Goal: Task Accomplishment & Management: Complete application form

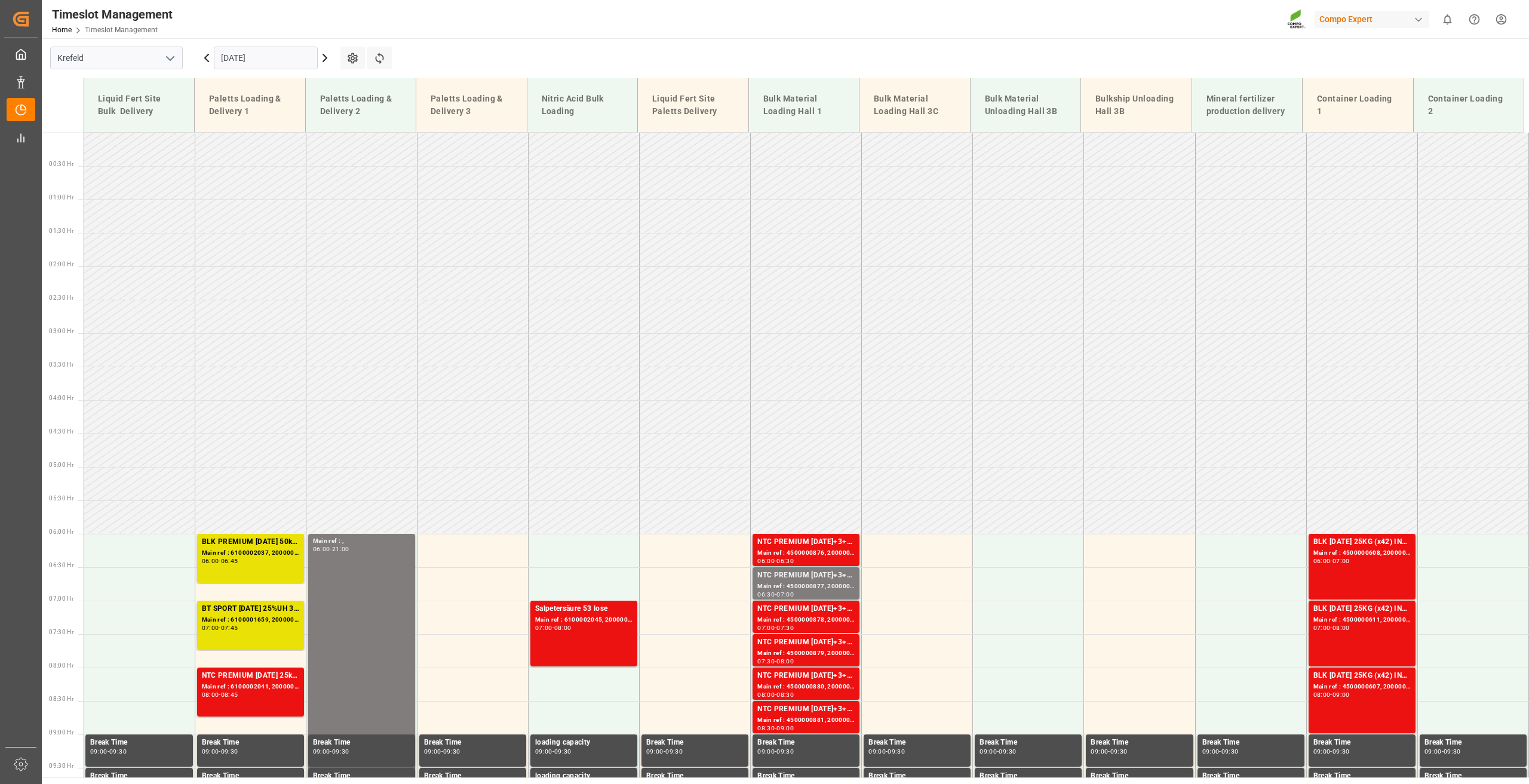
scroll to position [741, 0]
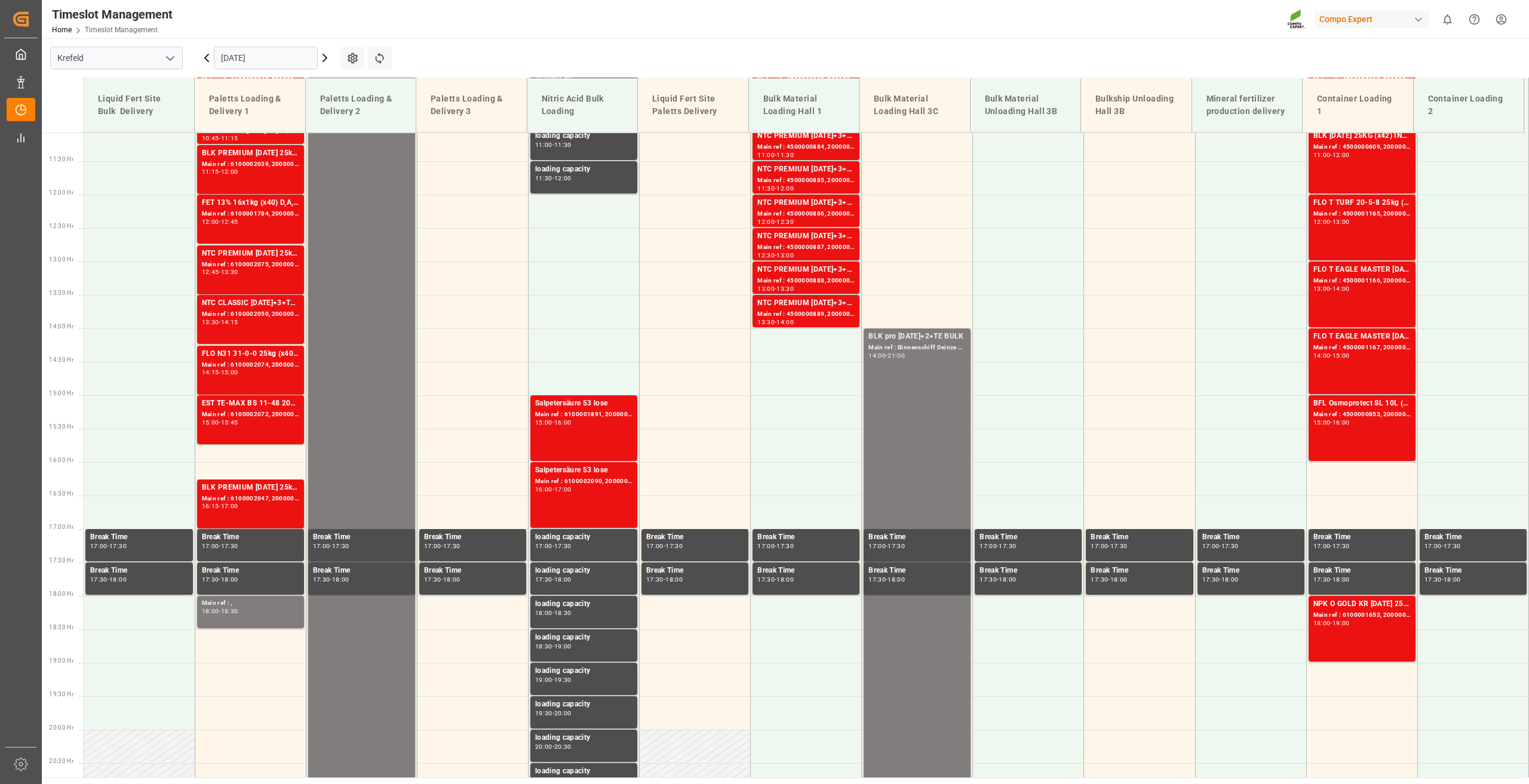
click at [330, 63] on icon at bounding box center [324, 57] width 14 height 14
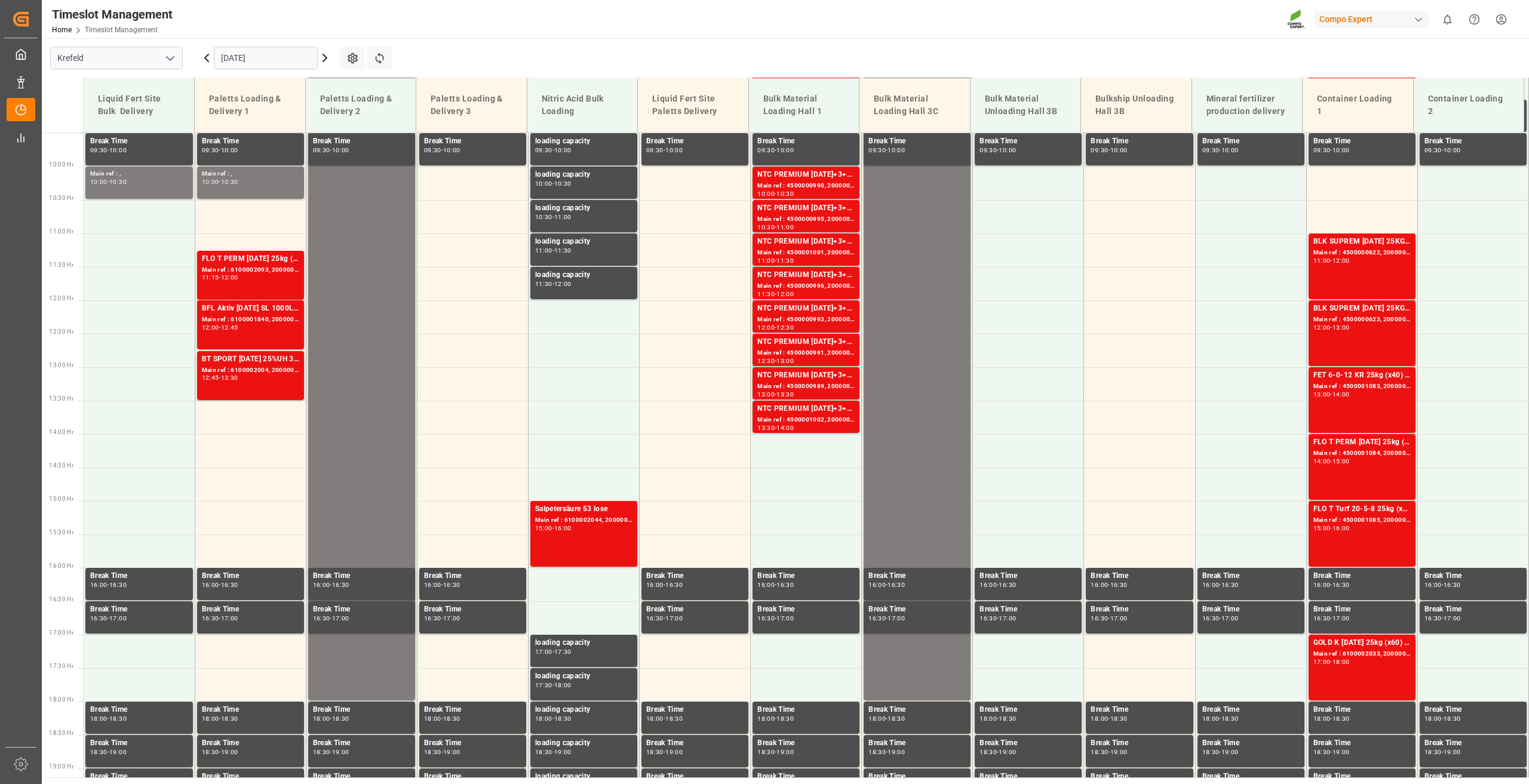
scroll to position [614, 0]
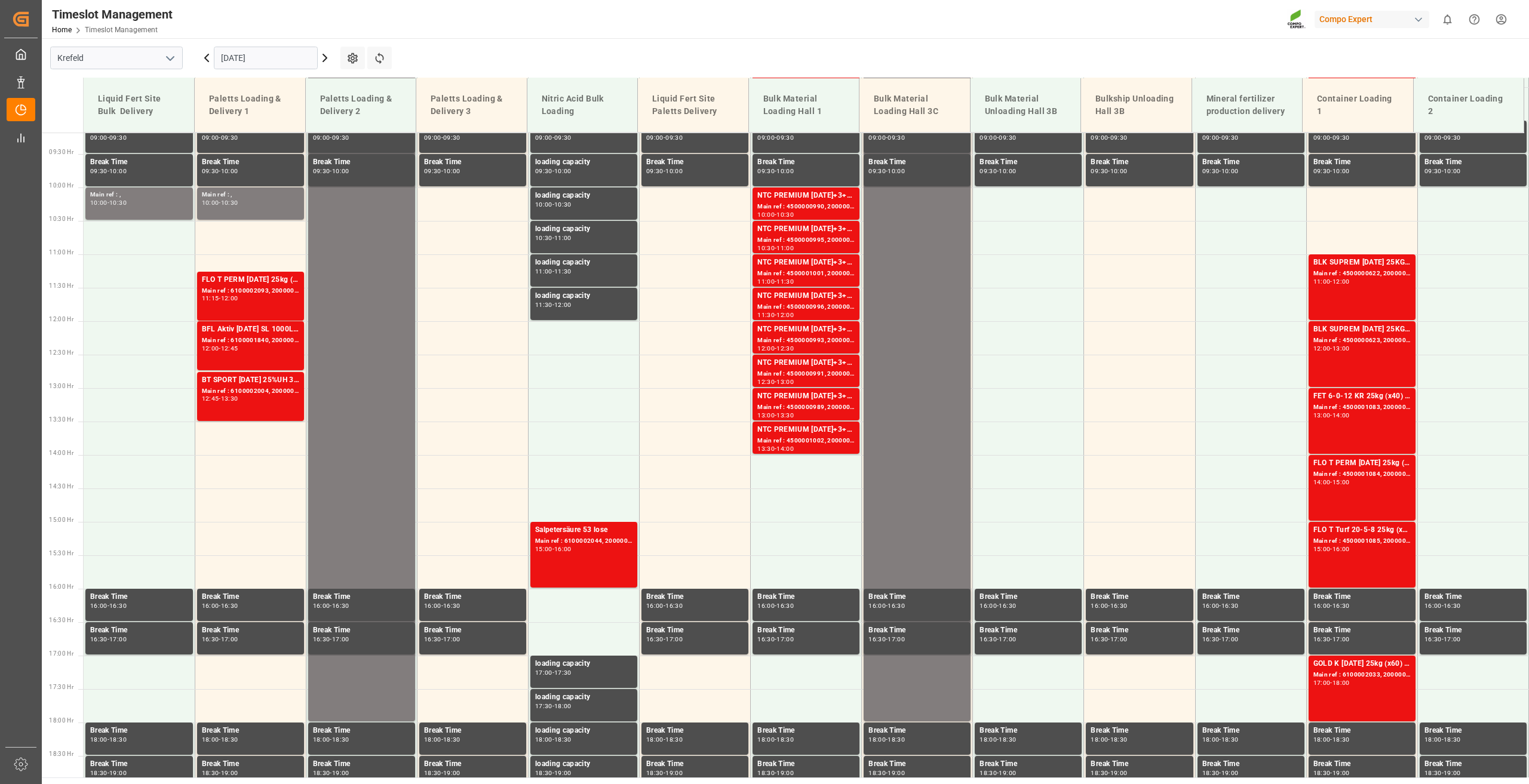
click at [208, 57] on icon at bounding box center [206, 57] width 14 height 14
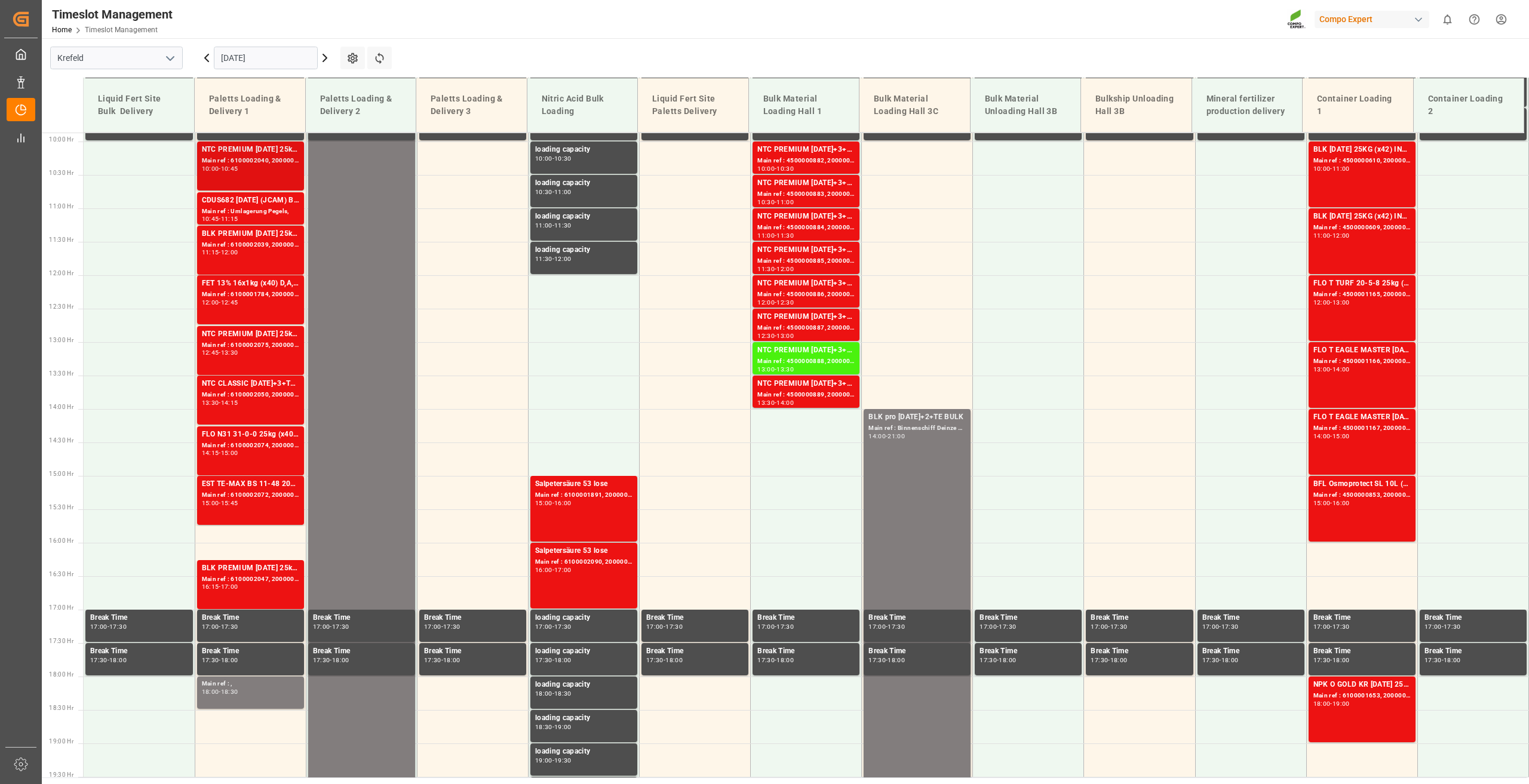
scroll to position [674, 0]
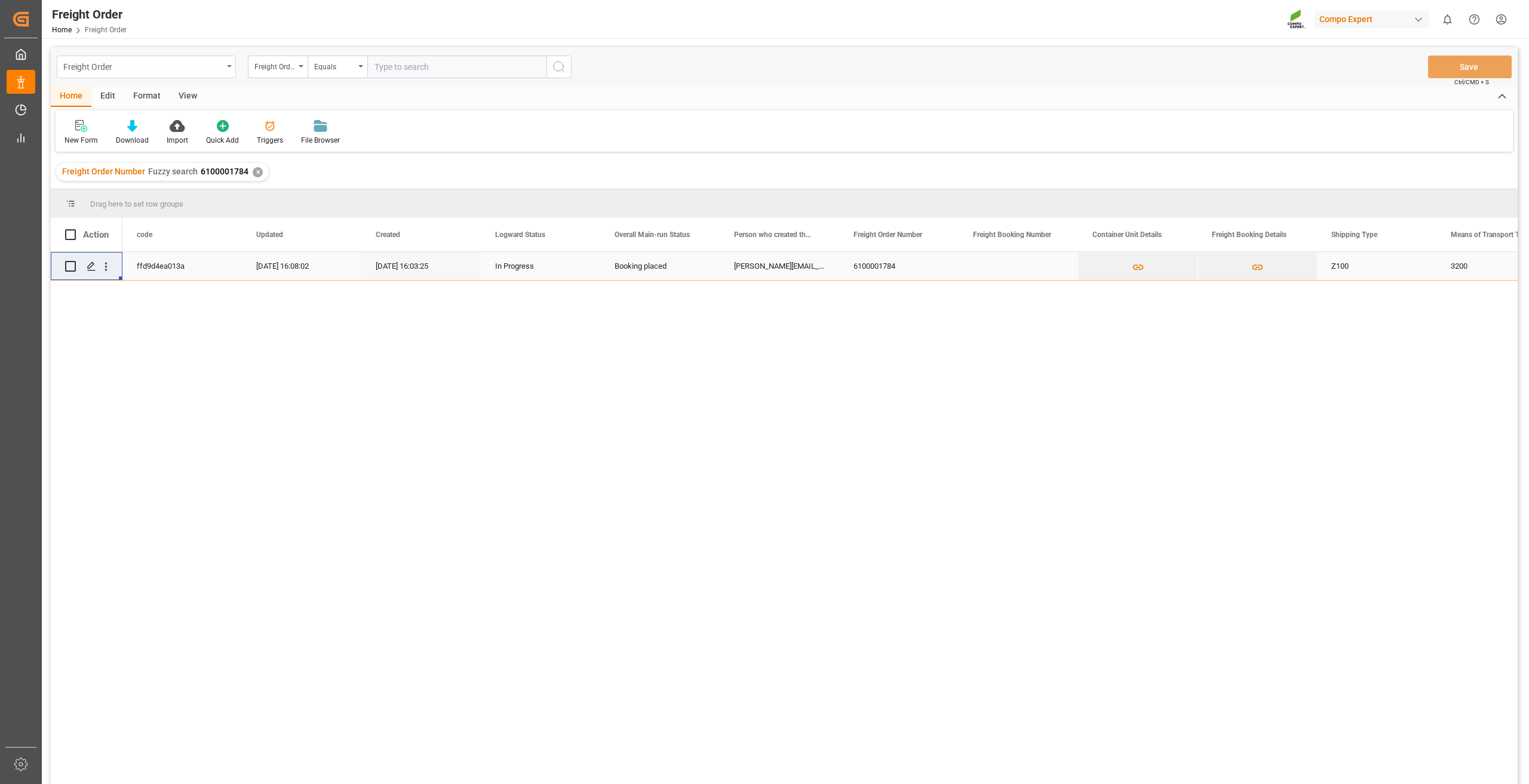
click at [117, 59] on div "Freight Order" at bounding box center [142, 66] width 159 height 15
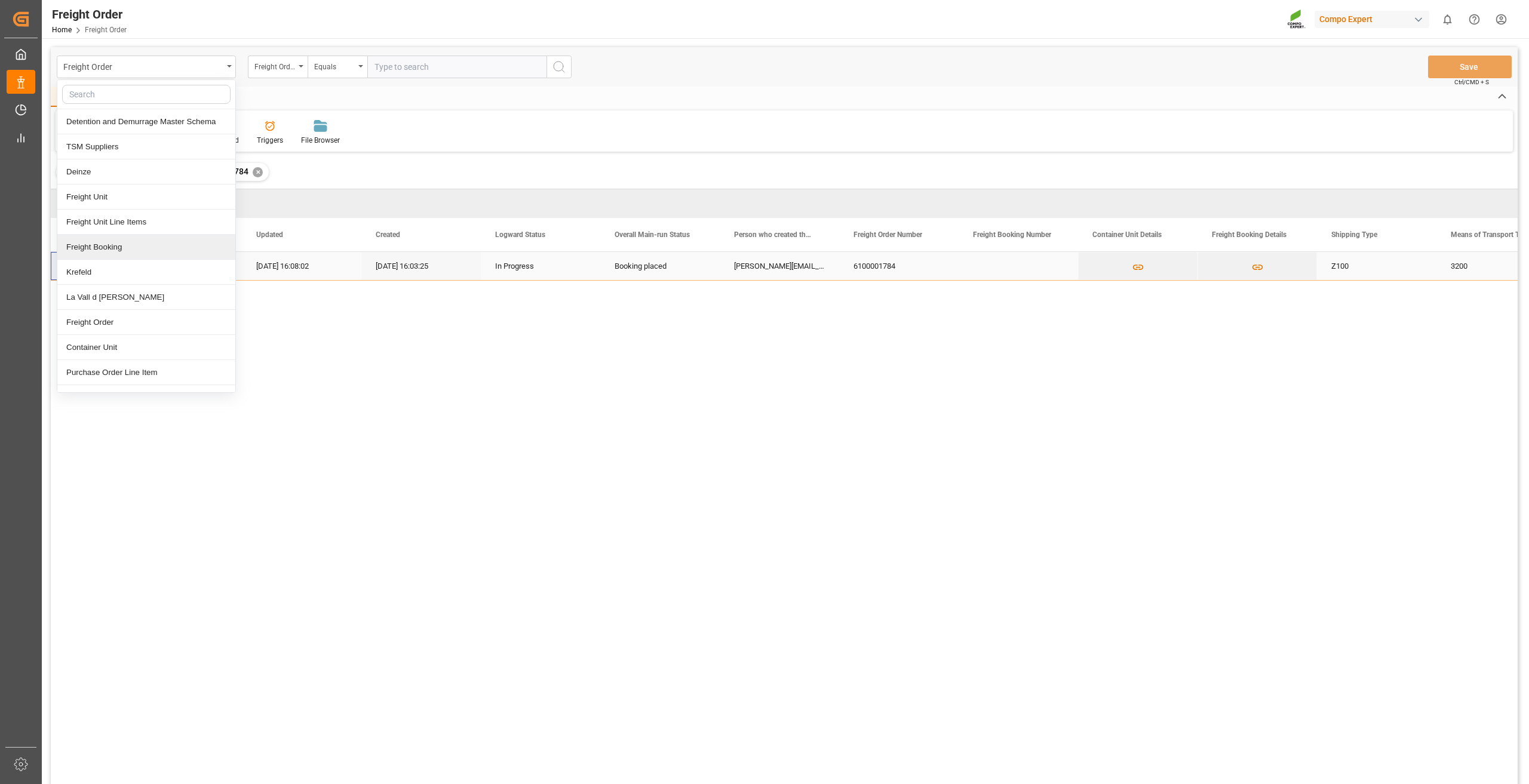
click at [101, 249] on div "Freight Booking" at bounding box center [146, 247] width 178 height 25
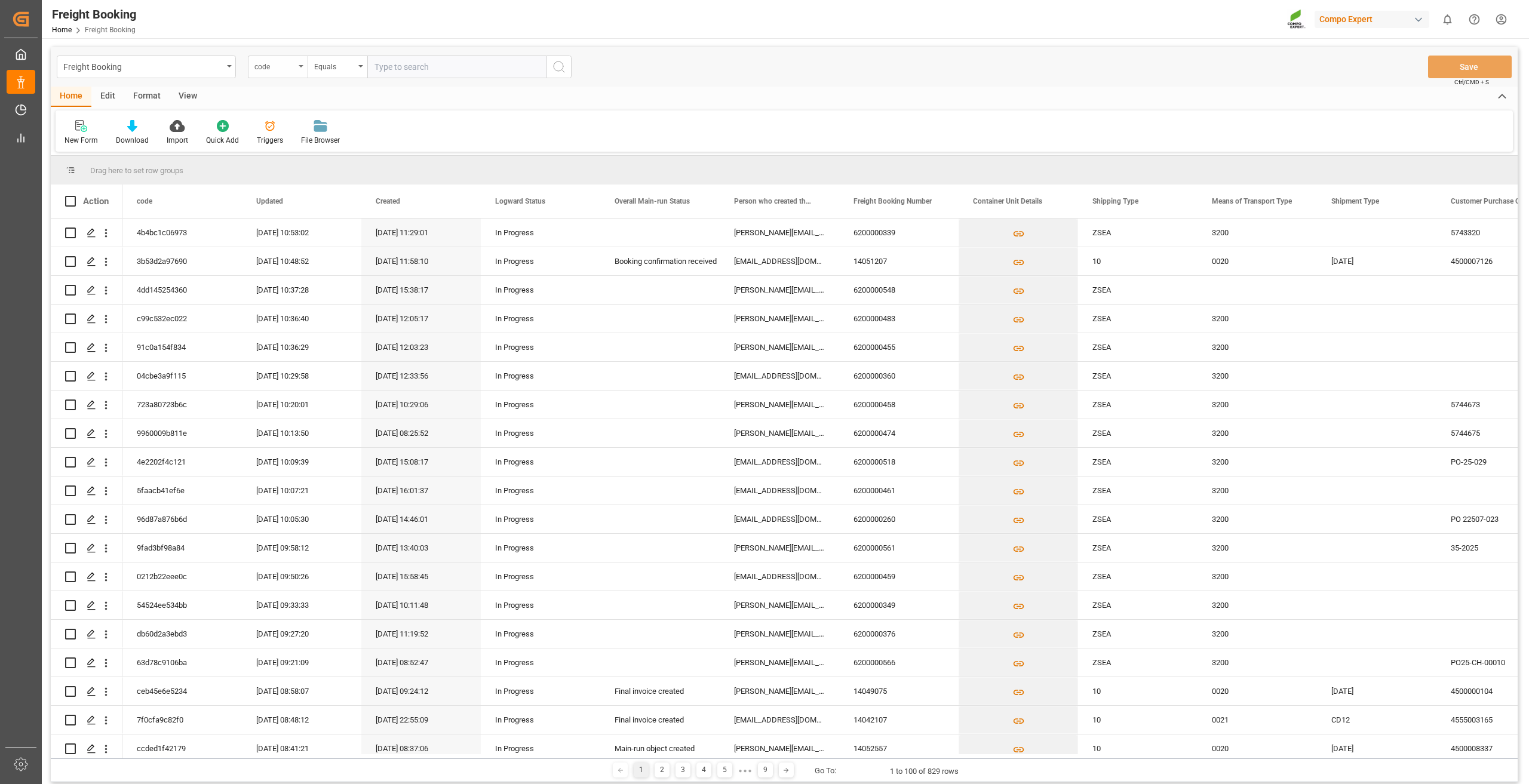
click at [282, 68] on div "code" at bounding box center [274, 65] width 40 height 14
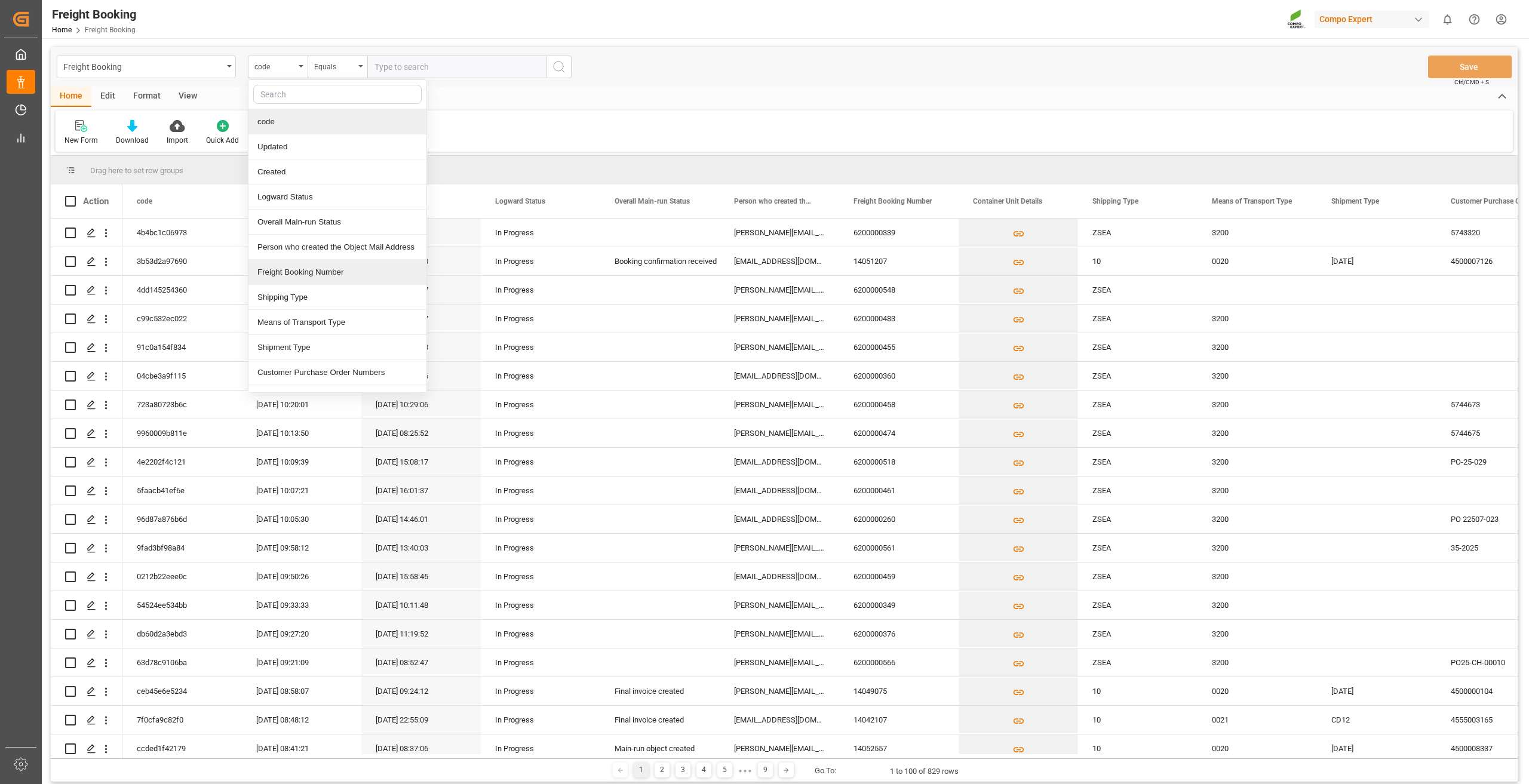
click at [310, 270] on div "Freight Booking Number" at bounding box center [337, 272] width 178 height 25
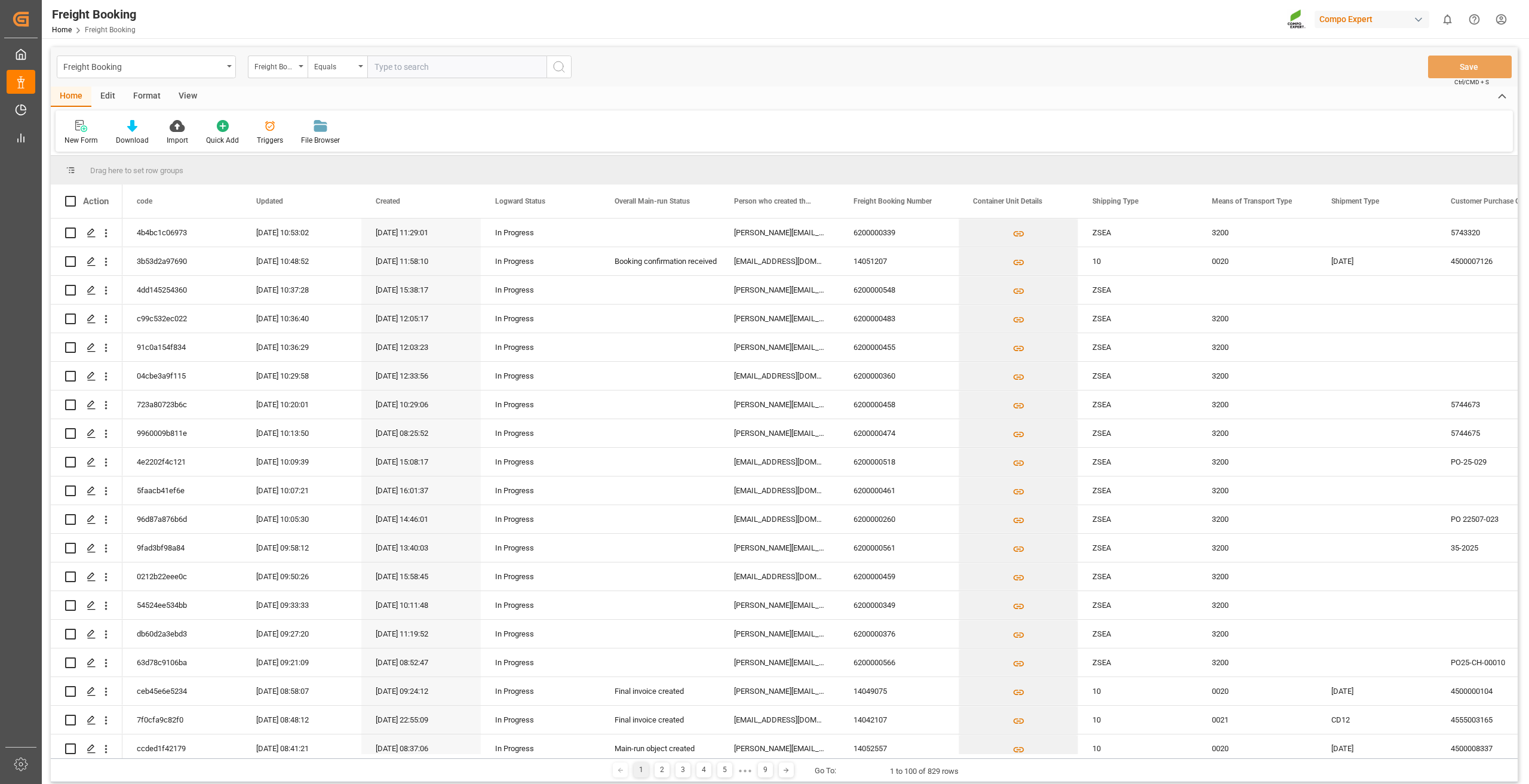
click at [331, 53] on div "Freight Booking Freight Booking Number Equals Save Ctrl/CMD + S" at bounding box center [784, 67] width 1467 height 40
click at [335, 63] on div "Equals" at bounding box center [334, 65] width 40 height 14
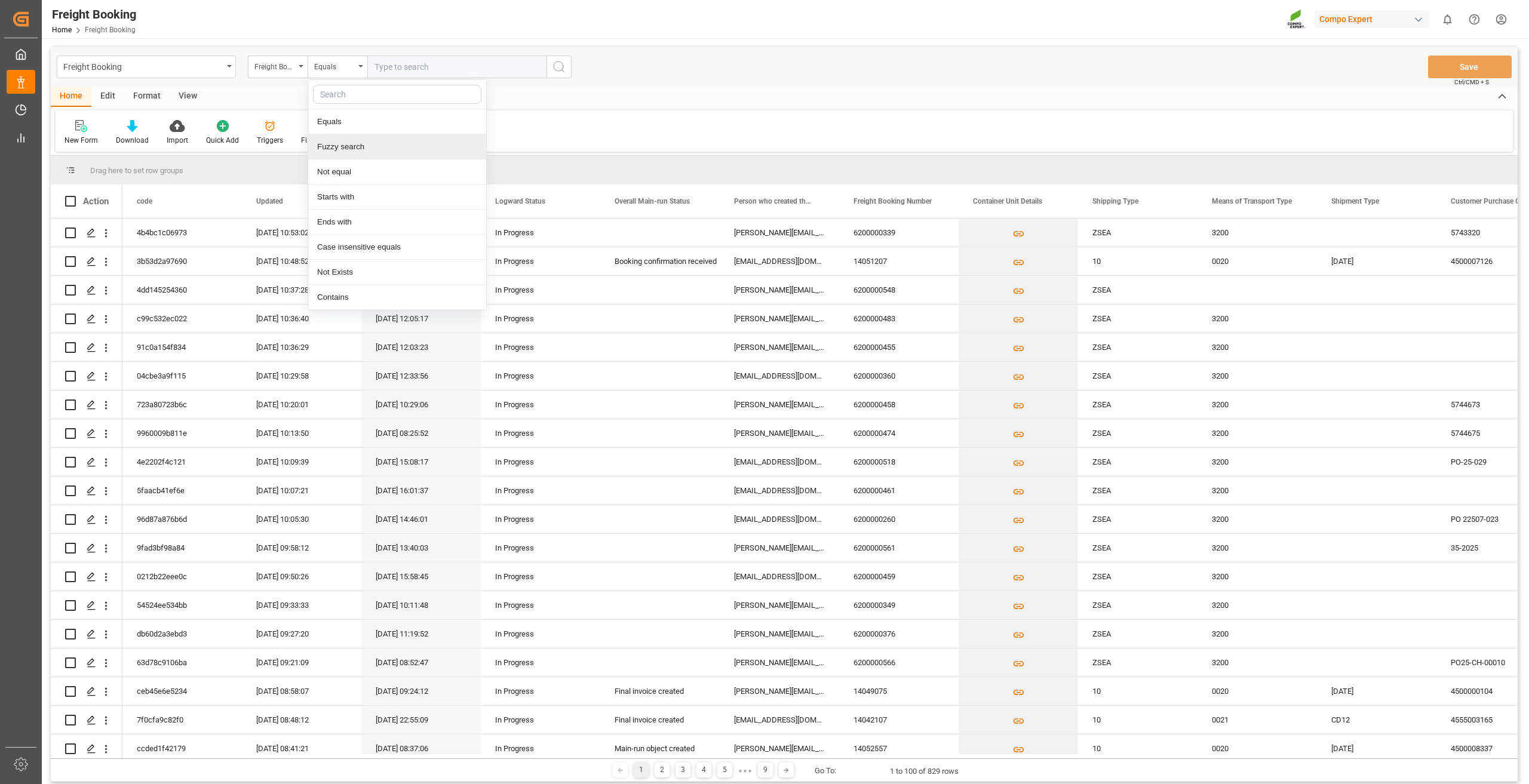
click at [345, 148] on div "Fuzzy search" at bounding box center [396, 147] width 178 height 25
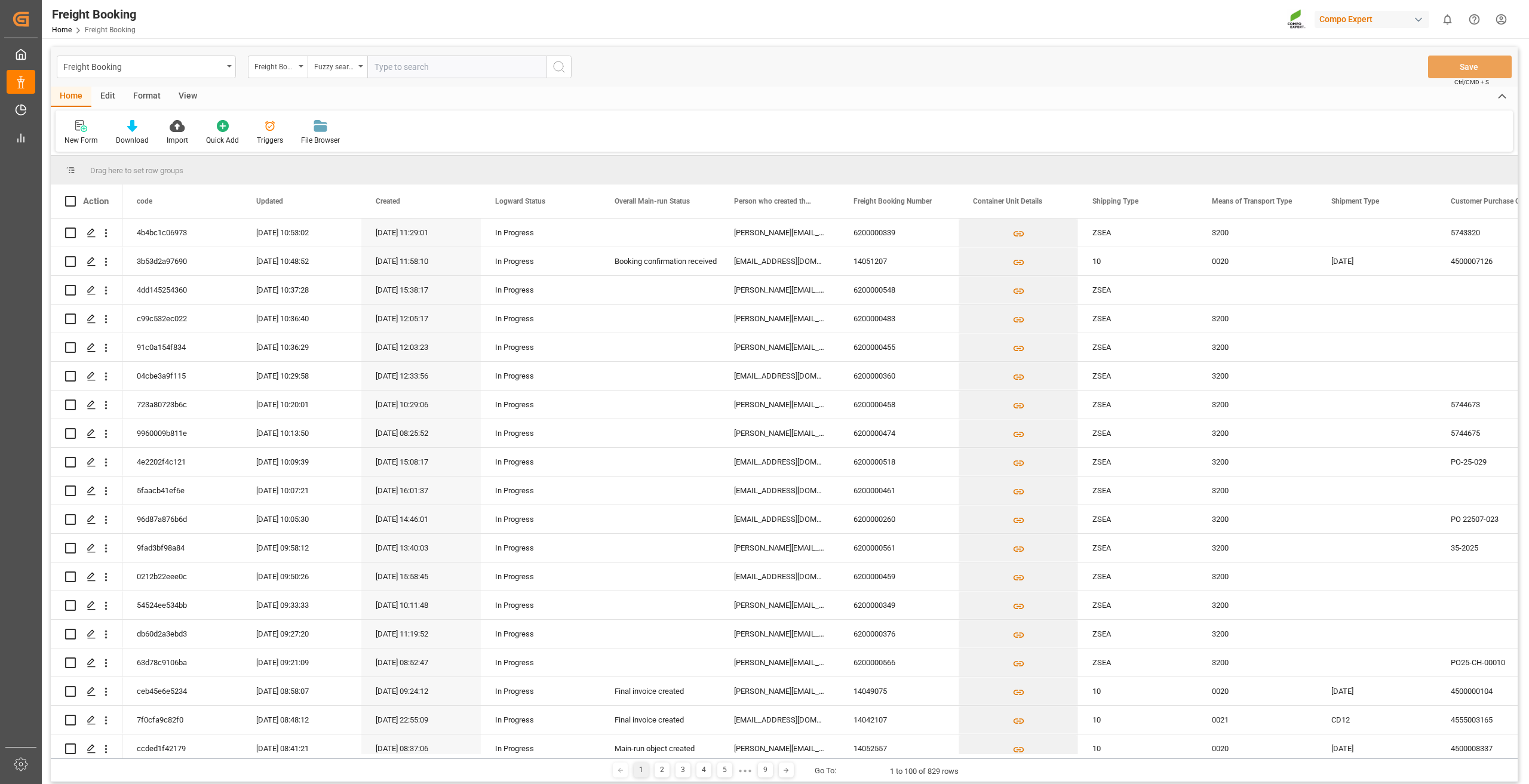
click at [432, 62] on input "text" at bounding box center [457, 67] width 179 height 23
type input "6200000106"
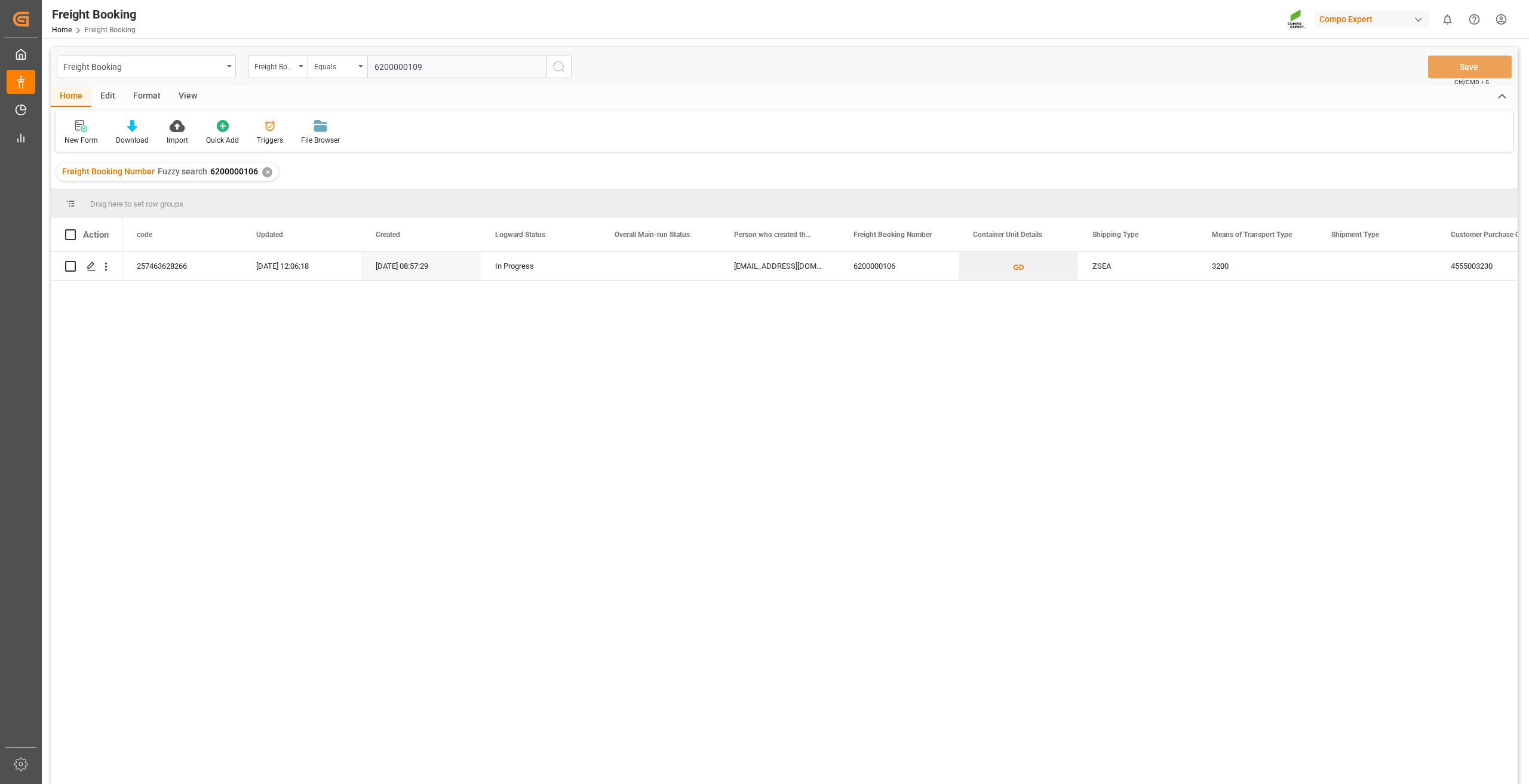
type input "6200000109"
click at [550, 68] on button "search button" at bounding box center [558, 67] width 25 height 23
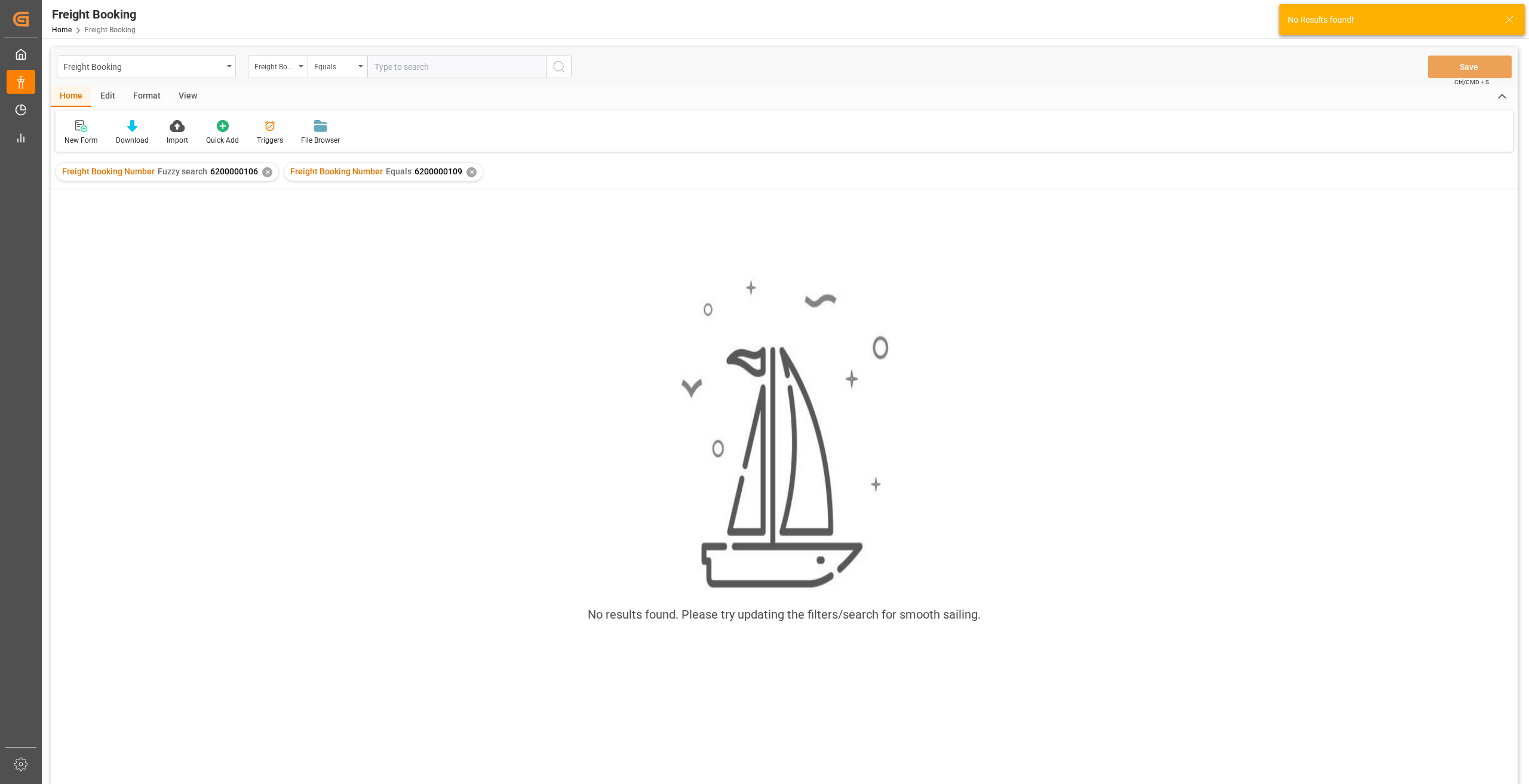
click at [266, 173] on div "✕" at bounding box center [266, 172] width 10 height 10
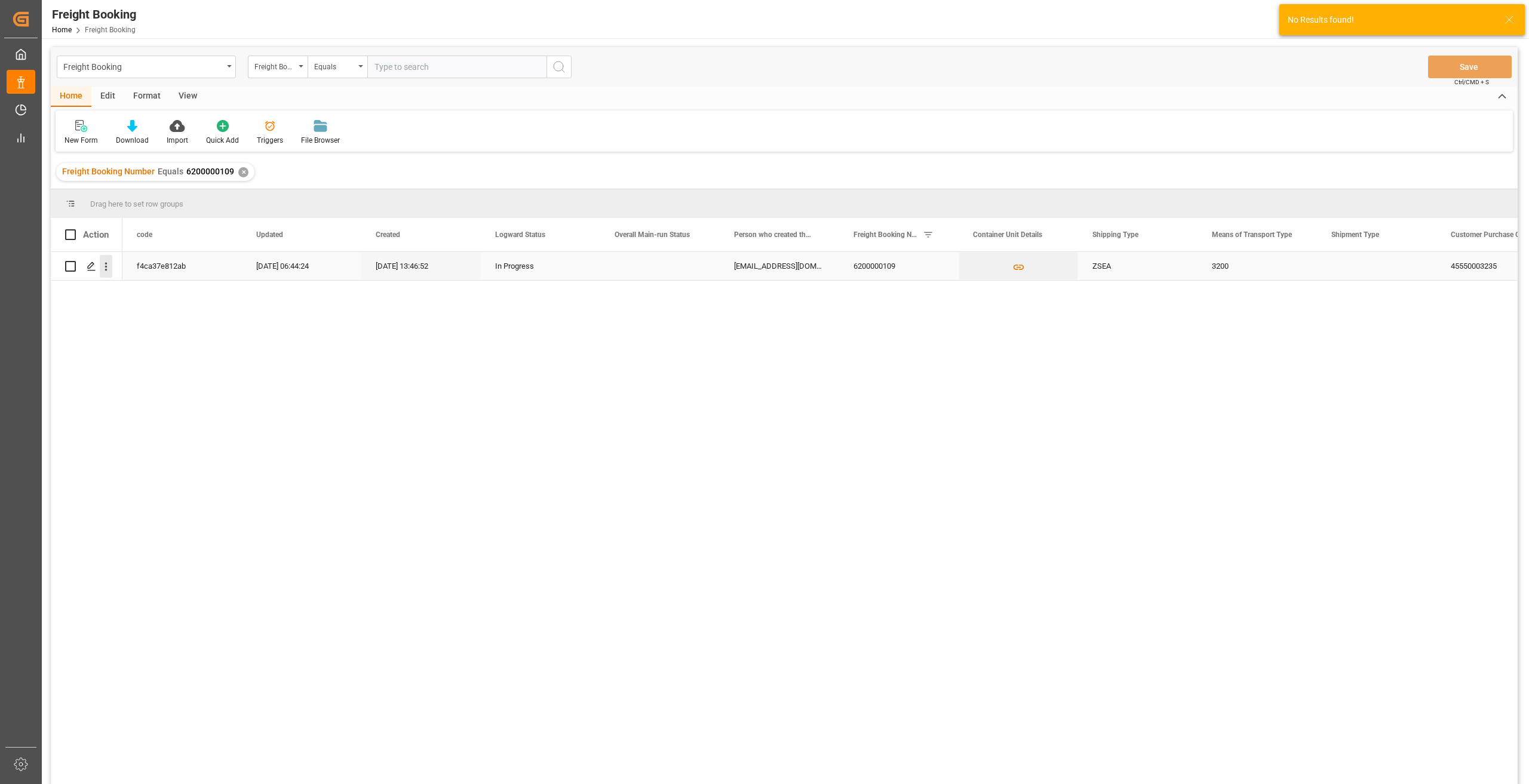
click at [110, 264] on icon "open menu" at bounding box center [105, 266] width 12 height 12
click at [137, 293] on span "Open in new tab" at bounding box center [184, 291] width 108 height 12
click at [239, 174] on div "✕" at bounding box center [243, 172] width 10 height 10
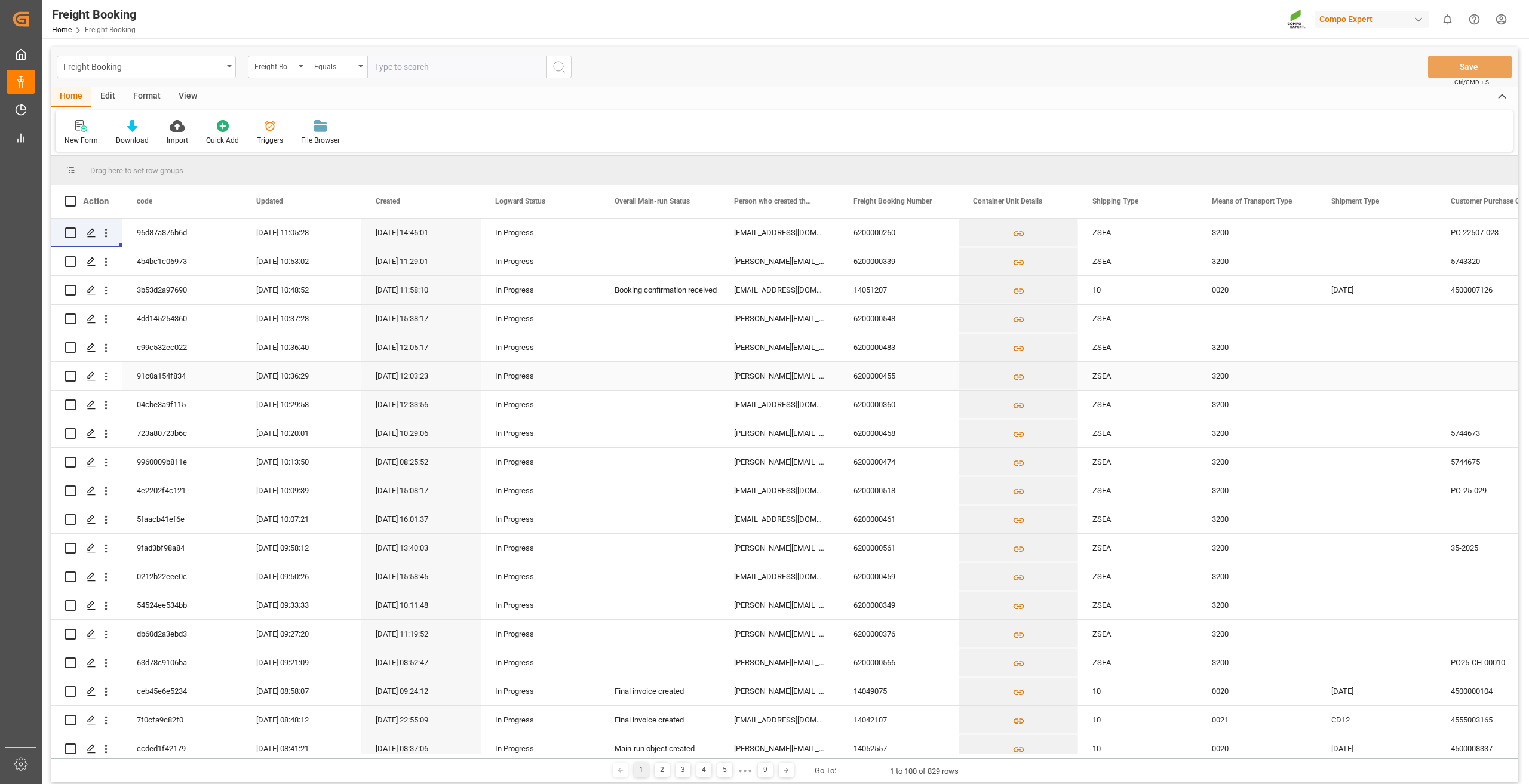
click at [651, 375] on div "Press SPACE to select this row." at bounding box center [659, 376] width 120 height 28
click at [143, 96] on div "Format" at bounding box center [147, 97] width 45 height 21
click at [89, 124] on div at bounding box center [82, 125] width 35 height 12
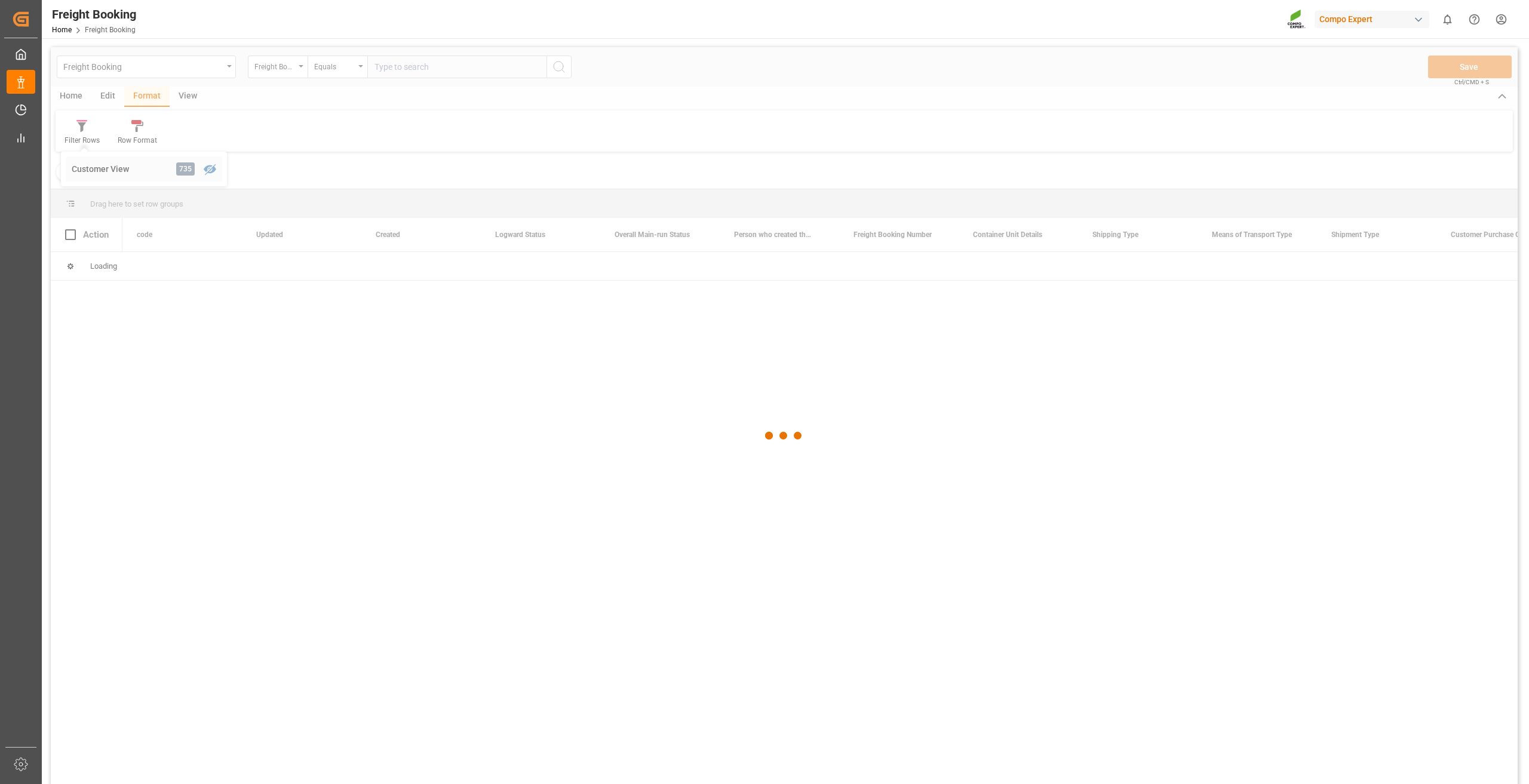
click at [99, 173] on div "Freight Booking Freight Booking Number Equals Save Ctrl/CMD + S Home Edit Forma…" at bounding box center [784, 431] width 1467 height 768
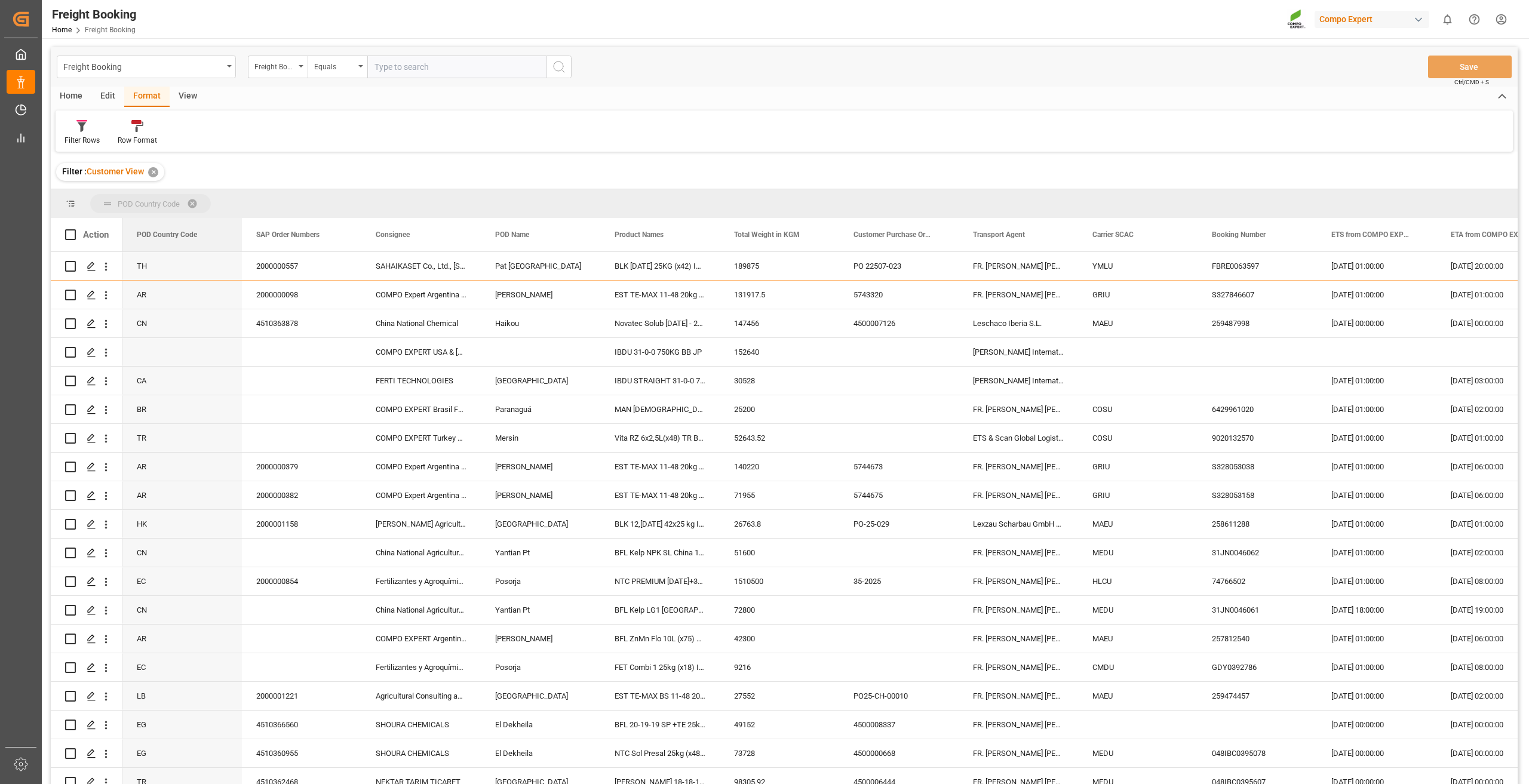
drag, startPoint x: 174, startPoint y: 234, endPoint x: 172, endPoint y: 203, distance: 31.1
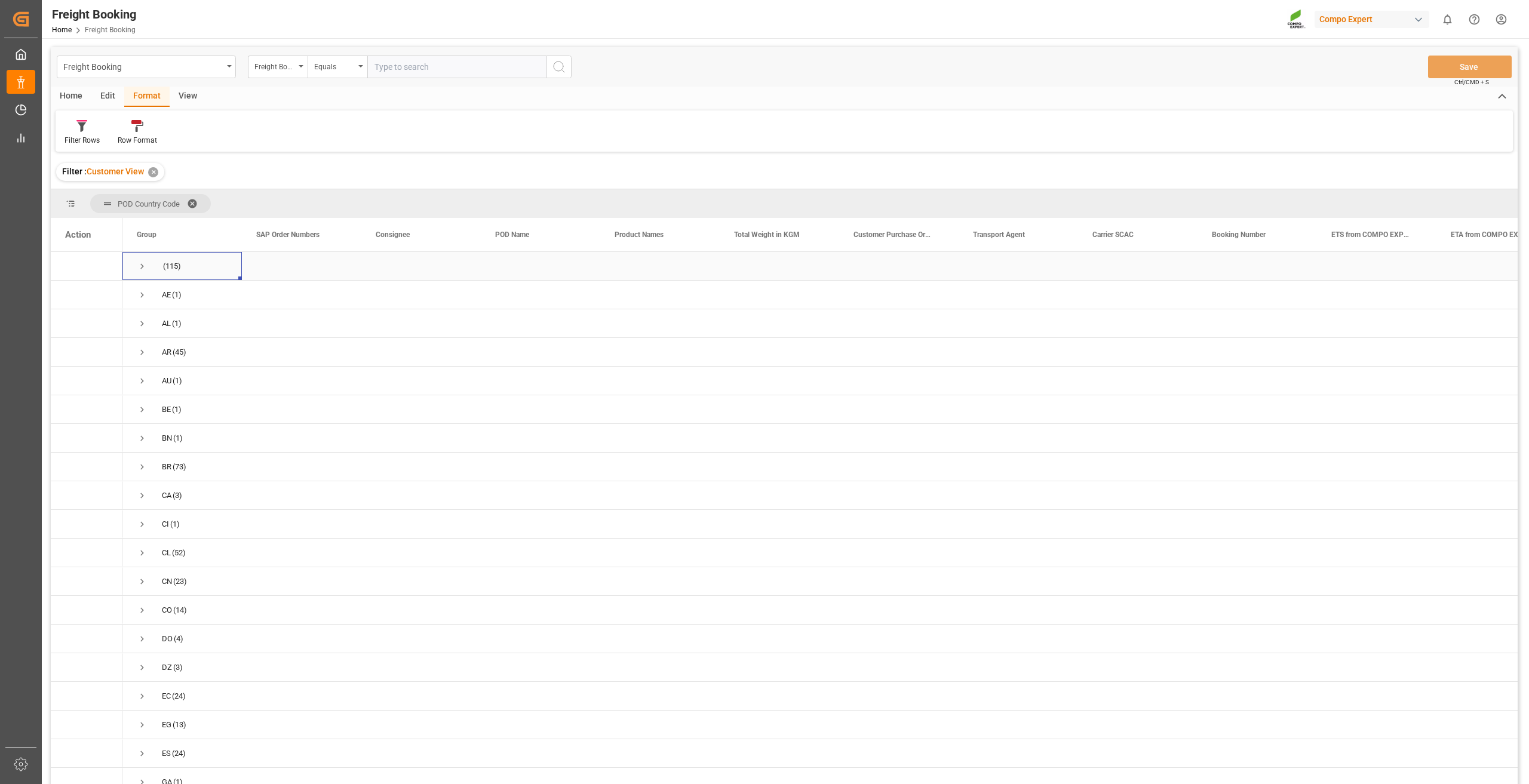
click at [141, 261] on span "Press SPACE to select this row." at bounding box center [141, 265] width 10 height 27
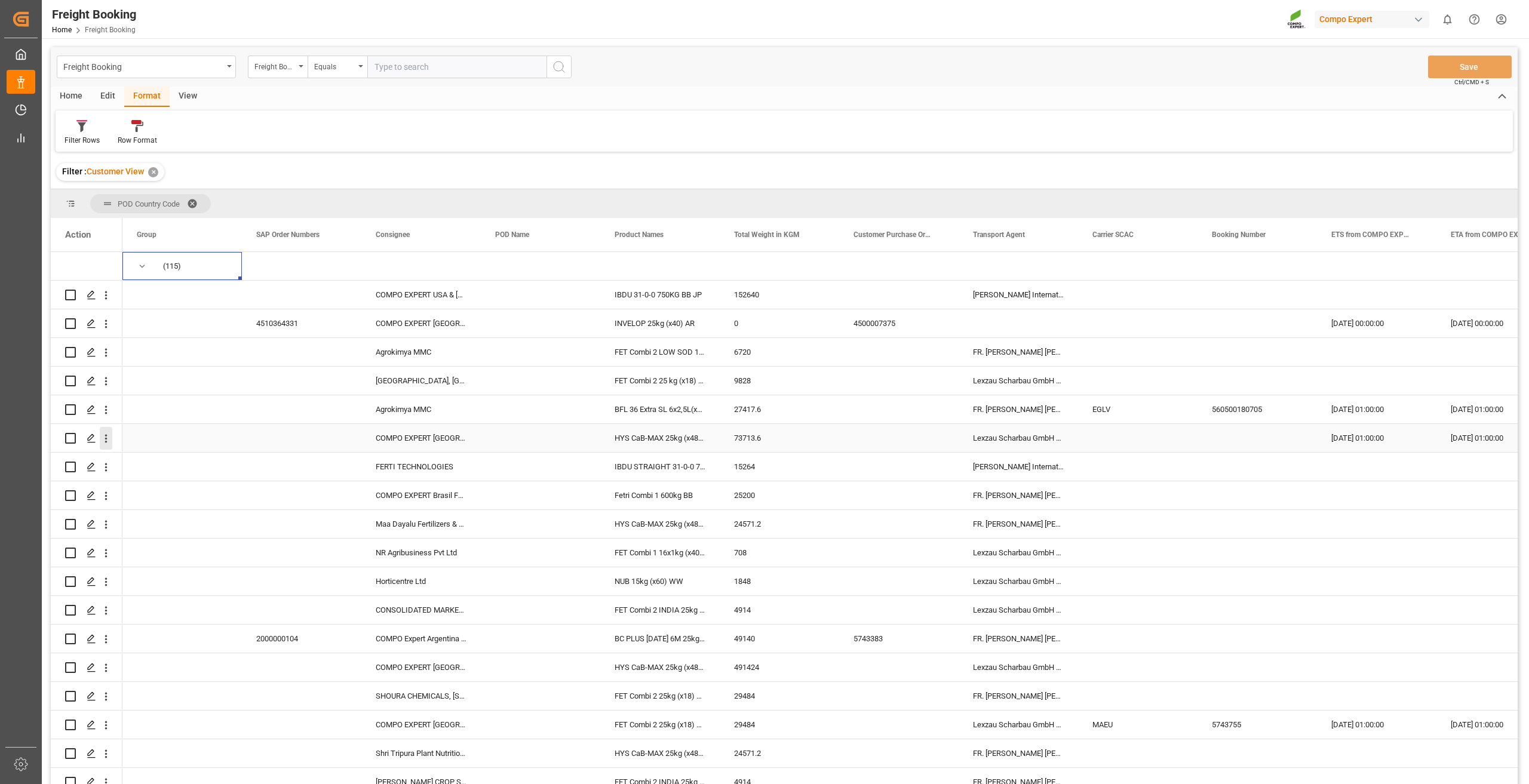
click at [105, 439] on icon "open menu" at bounding box center [106, 439] width 3 height 8
click at [121, 457] on icon "Press SPACE to select this row." at bounding box center [115, 463] width 12 height 12
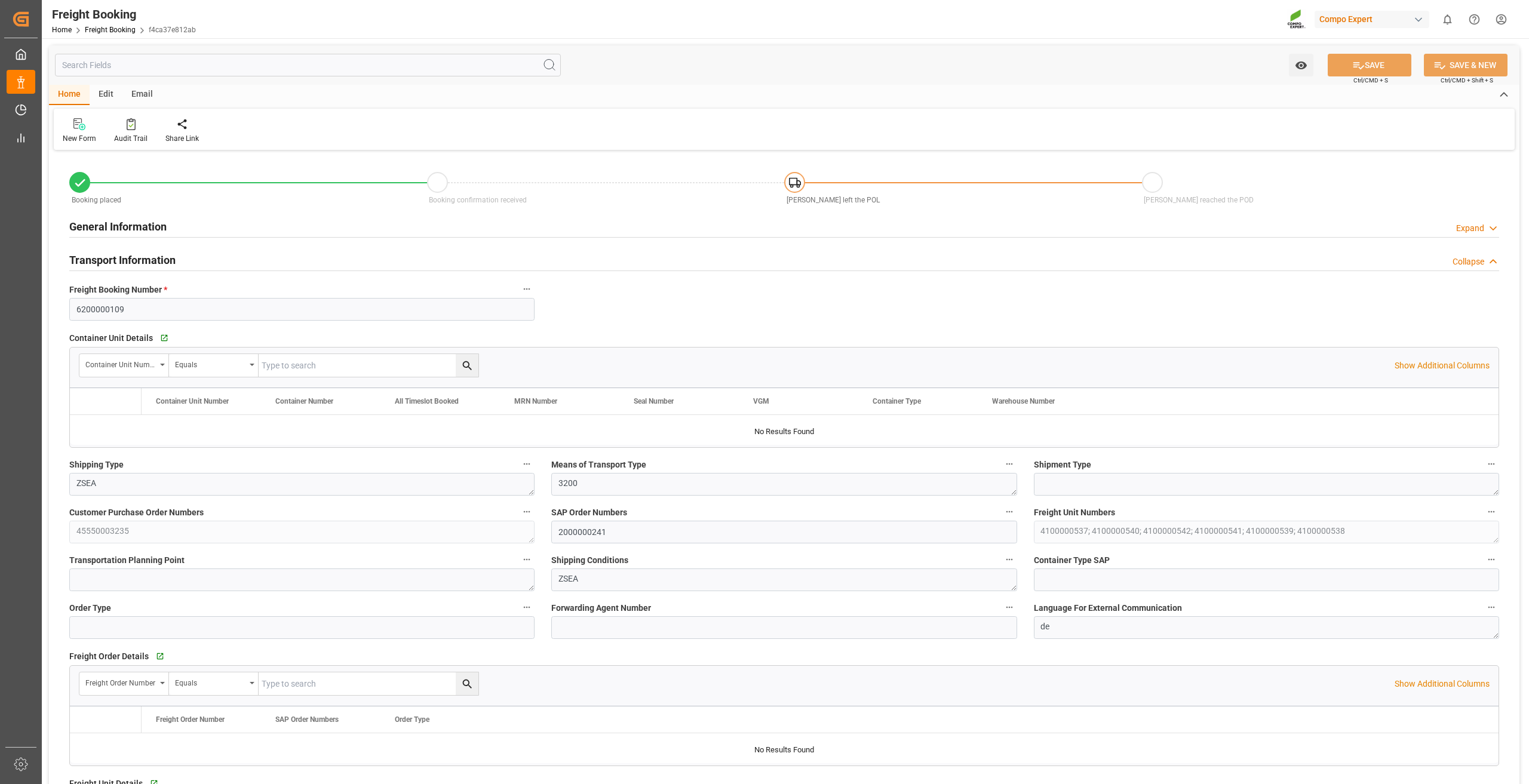
type input "Yang Ming"
type input "Yang Ming Marine Transport Corp."
type input "9769271"
type input "NLRTM"
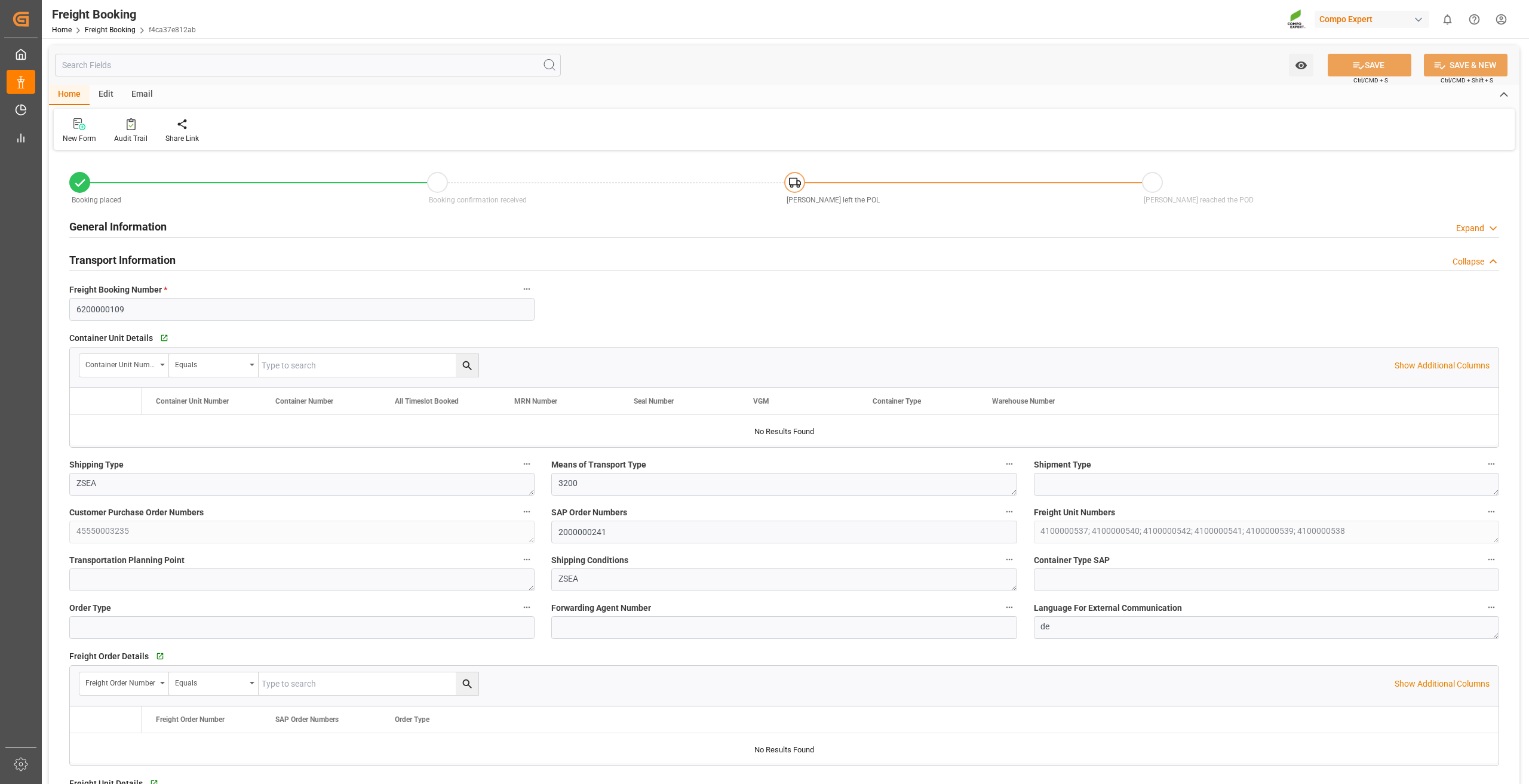
type input "VNVTG"
type input "0"
type input "291500"
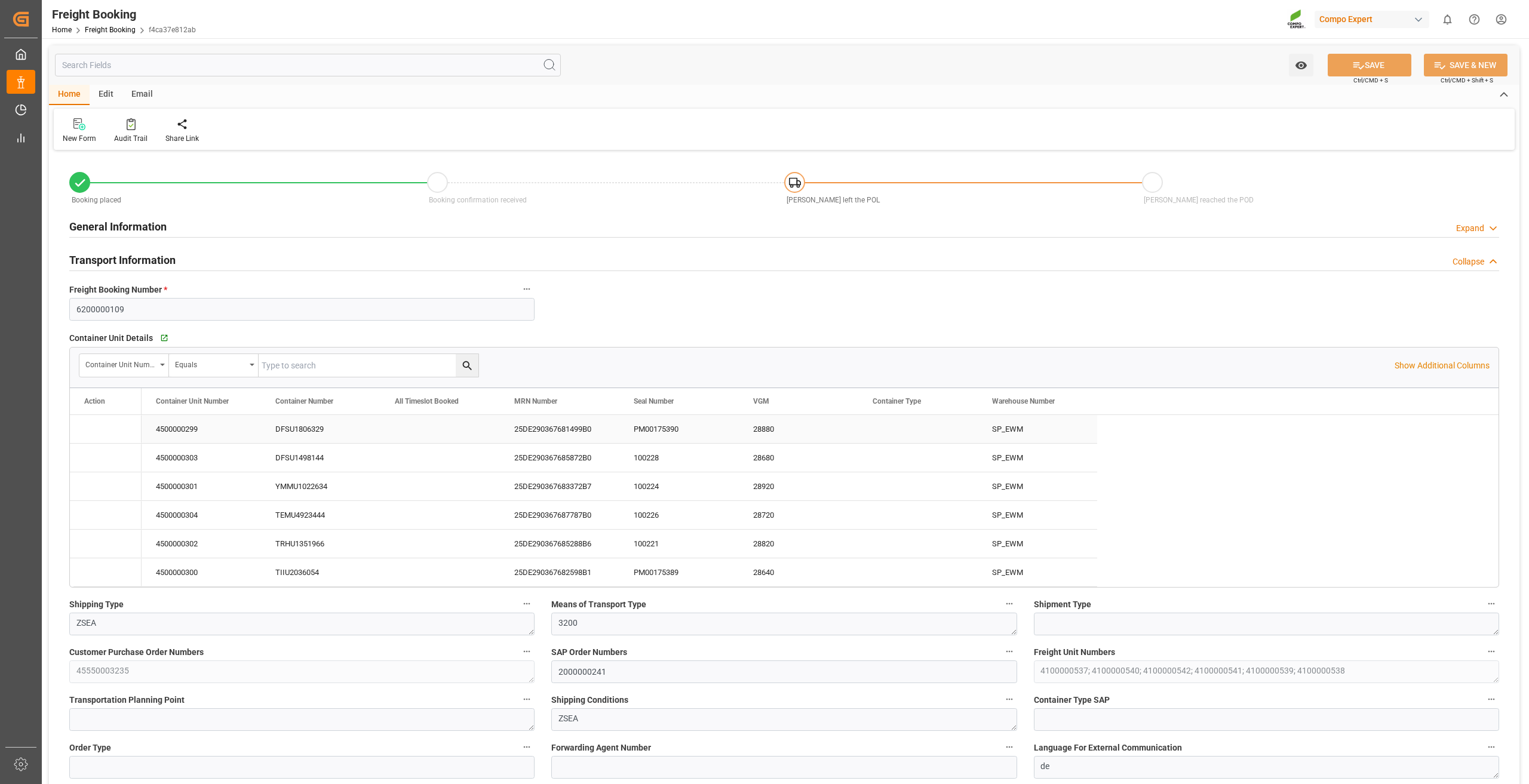
type input "01.09.2025 01:00"
type input "13.09.2025 01:00"
type input "14.11.2025 01:00"
type input "12.09.2025 11:00"
type input "20.11.2025 12:30"
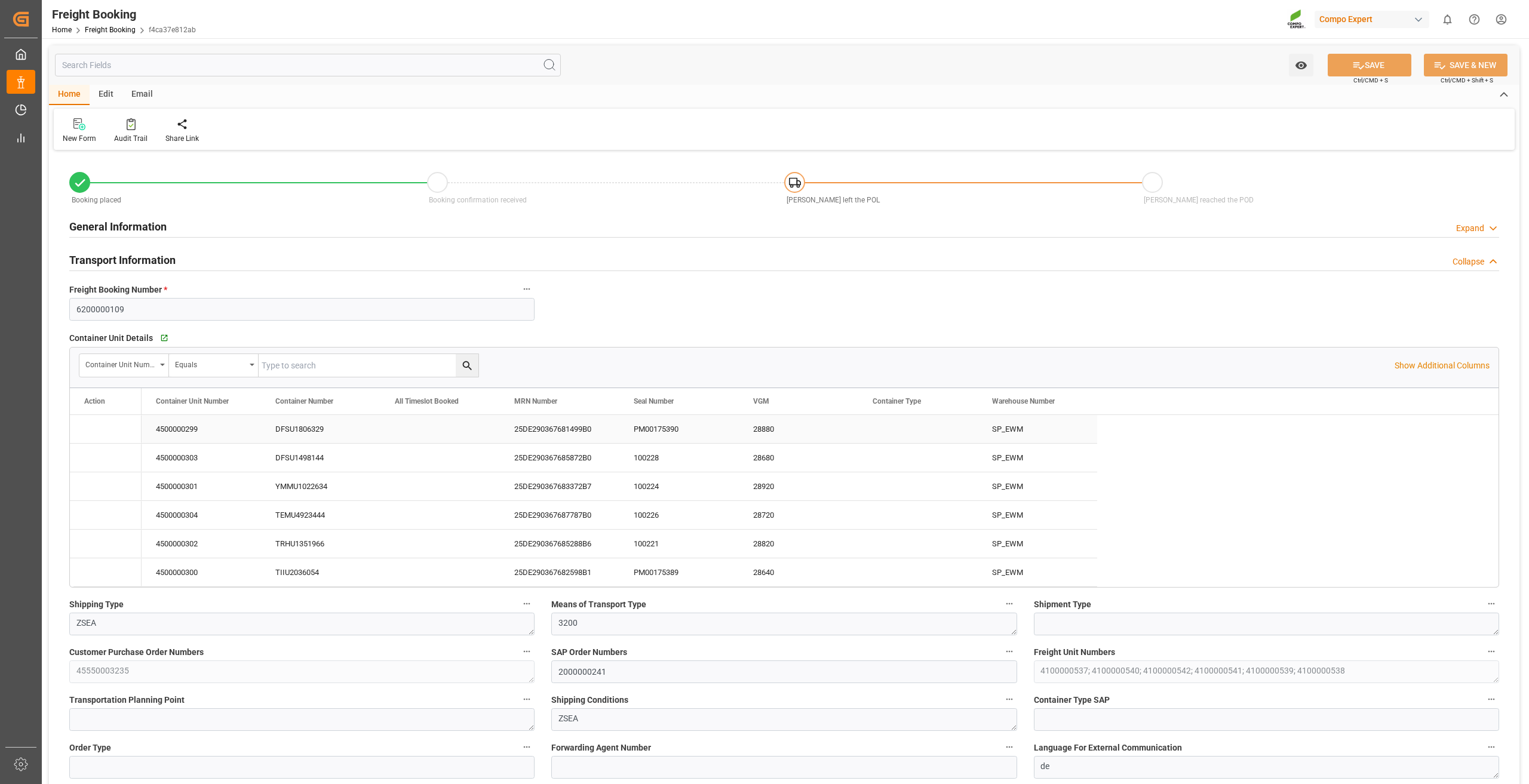
type input "13.09.2025"
type input "02.07.2025 13:46"
type input "02.07.2025 13:48"
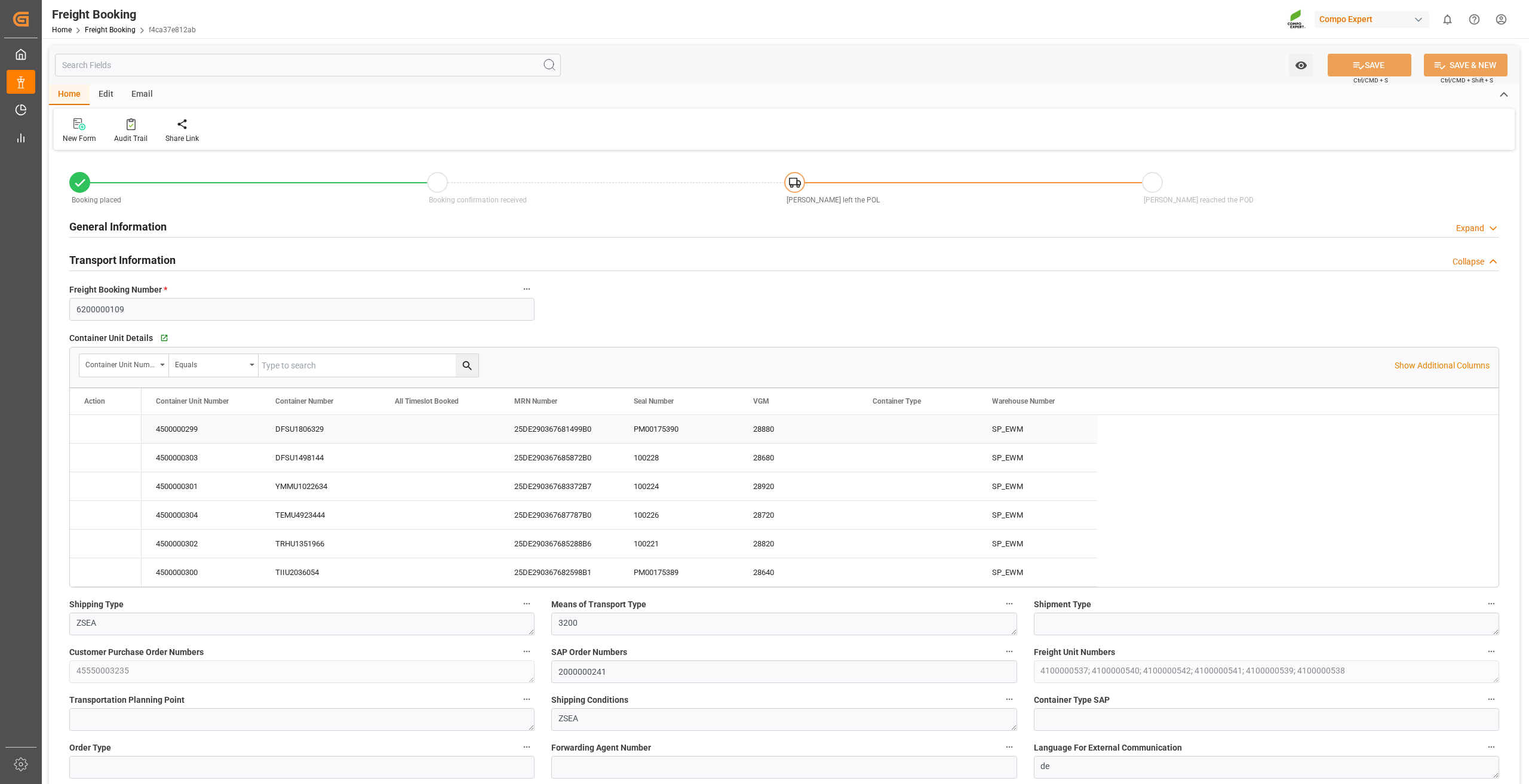
type input "02.09.2025 08:42"
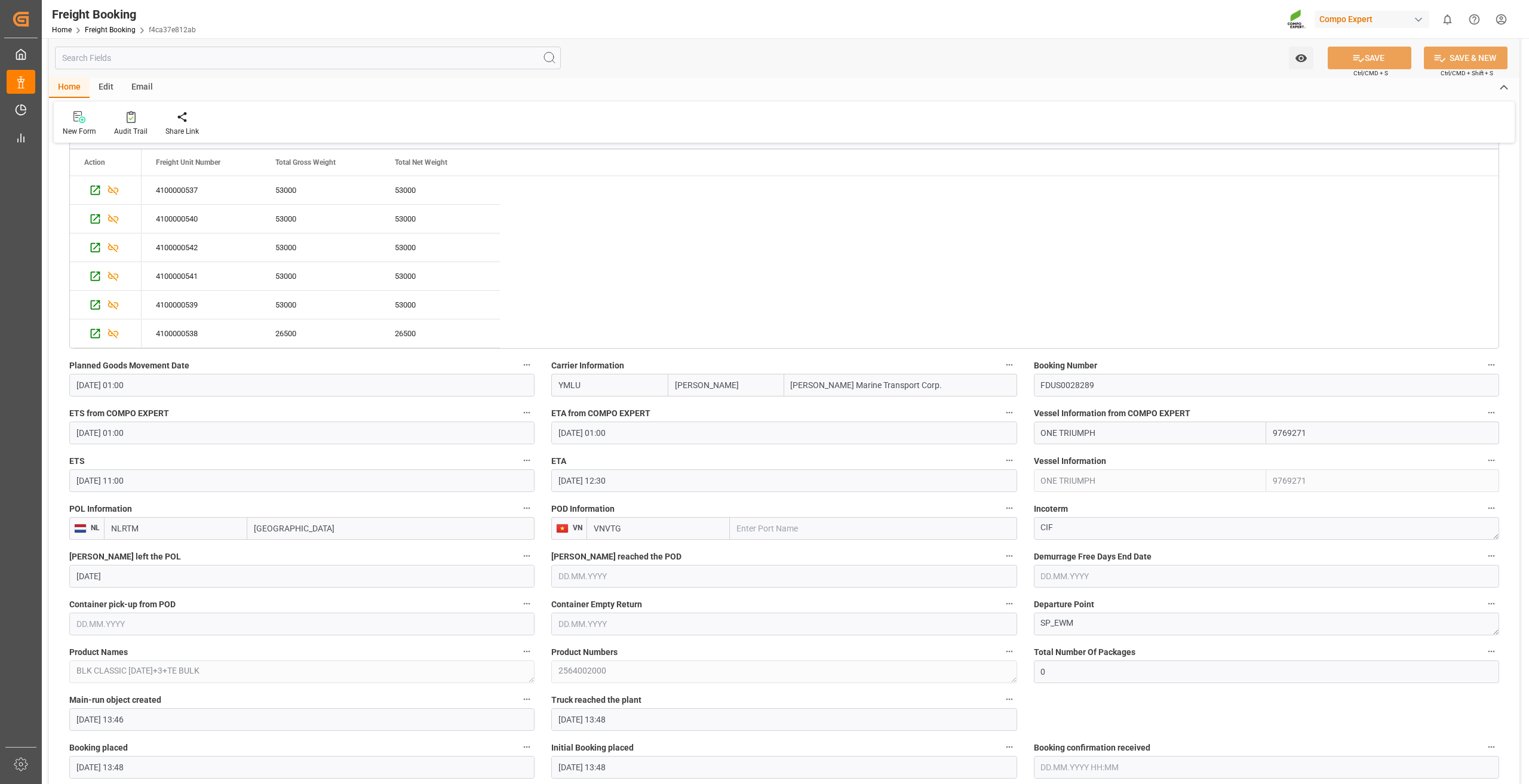
scroll to position [1015, 0]
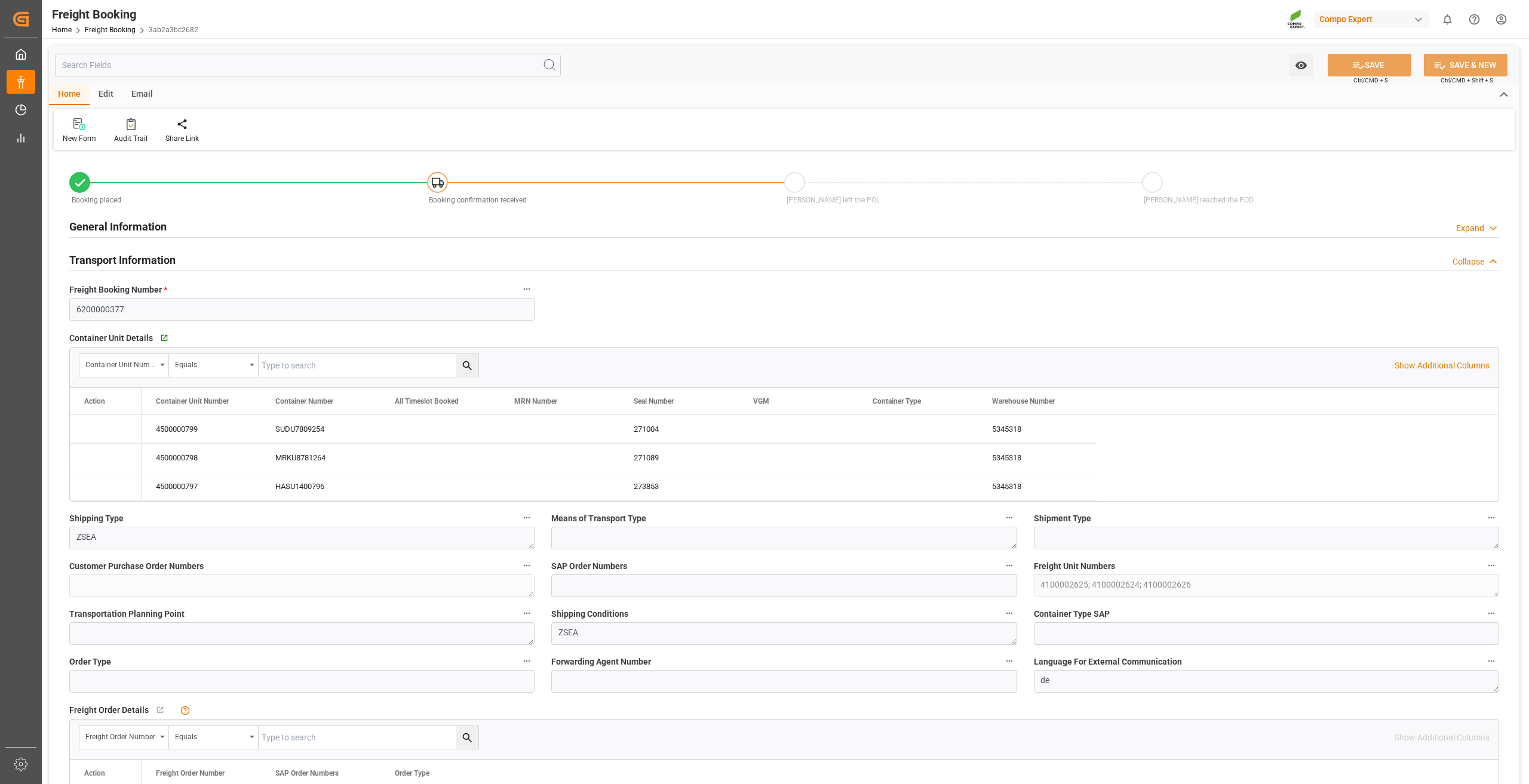
type input "9261451"
type input "DEHAM"
type input "0"
type input "73713.6"
type input "[DATE] 09:00"
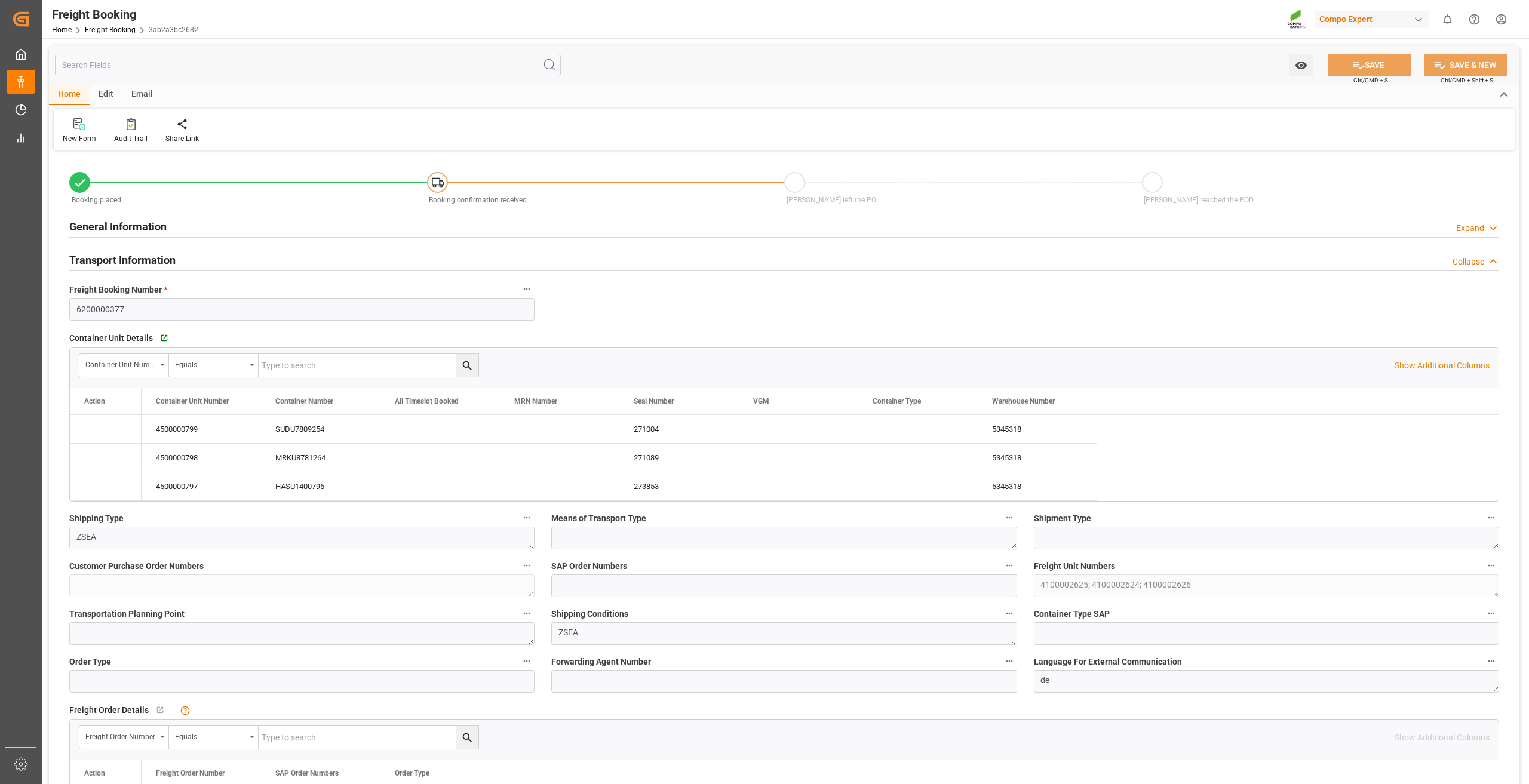
type input "[DATE] 01:00"
type input "[DATE] 13:41"
type input "[DATE] 13:43"
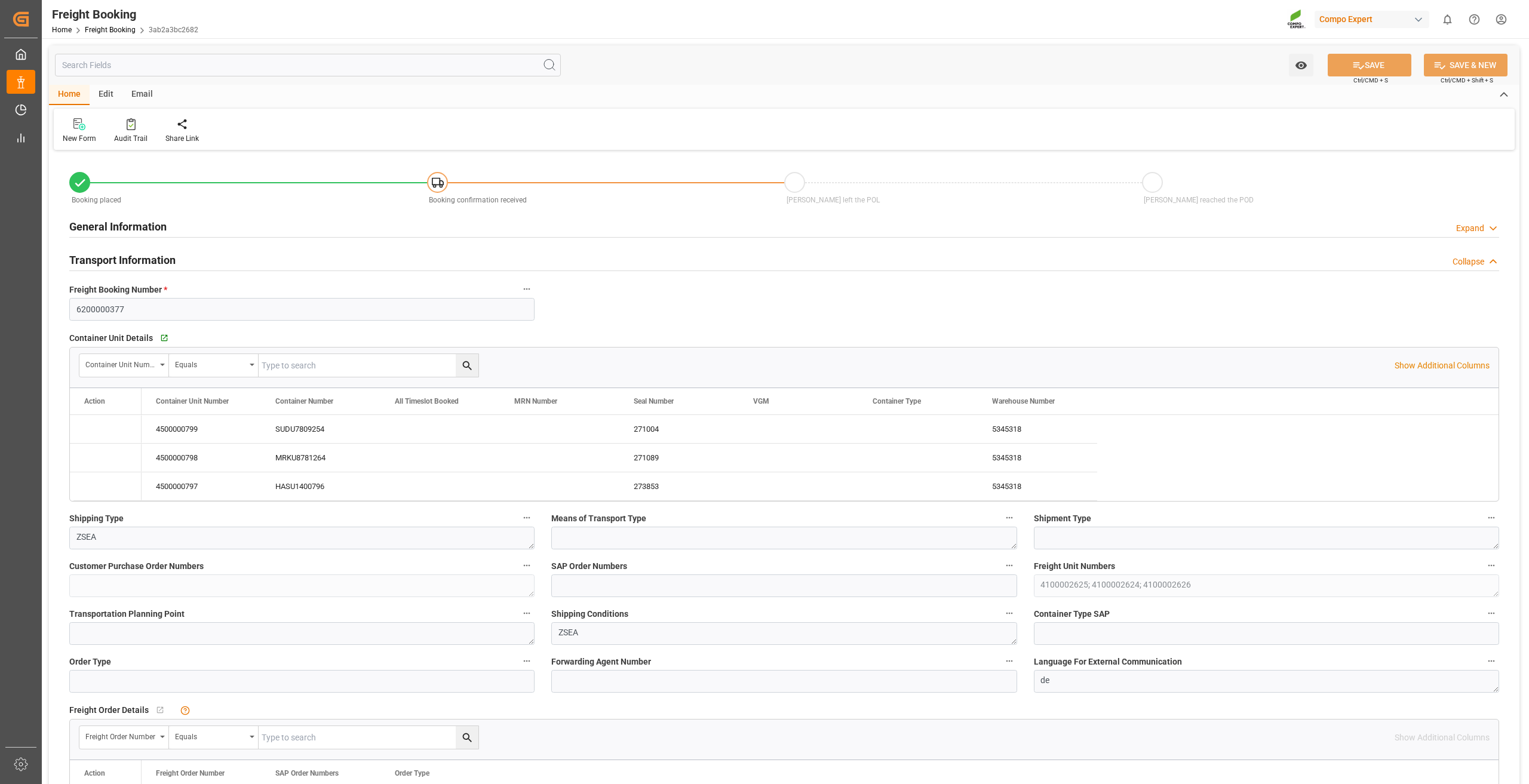
type input "[DATE] 13:43"
type input "[DATE] 11:52"
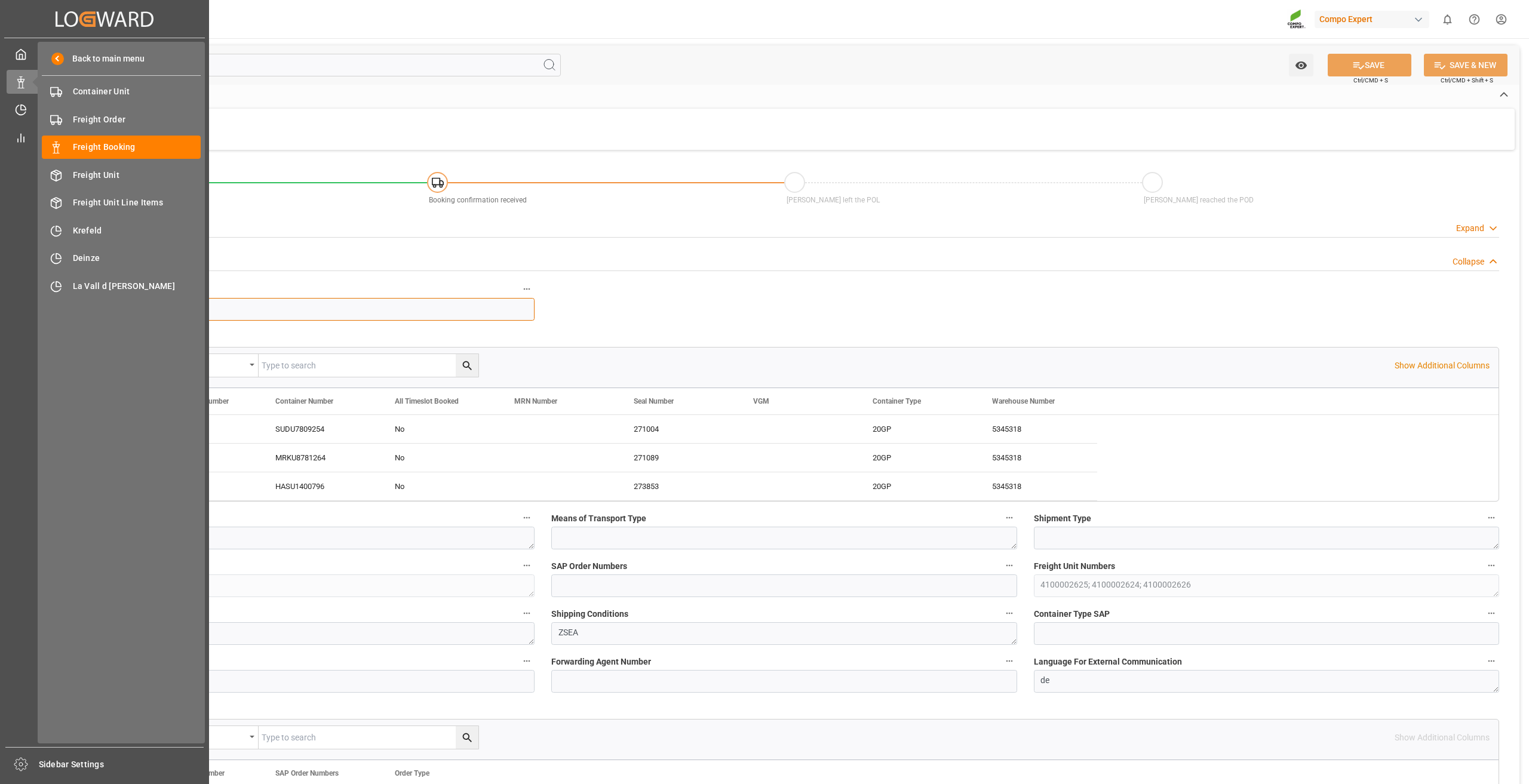
drag, startPoint x: 154, startPoint y: 301, endPoint x: 22, endPoint y: 308, distance: 132.2
click at [22, 308] on div "Created by potrace 1.15, written by [PERSON_NAME] [DATE]-[DATE] Created by potr…" at bounding box center [764, 392] width 1529 height 784
